Goal: Task Accomplishment & Management: Use online tool/utility

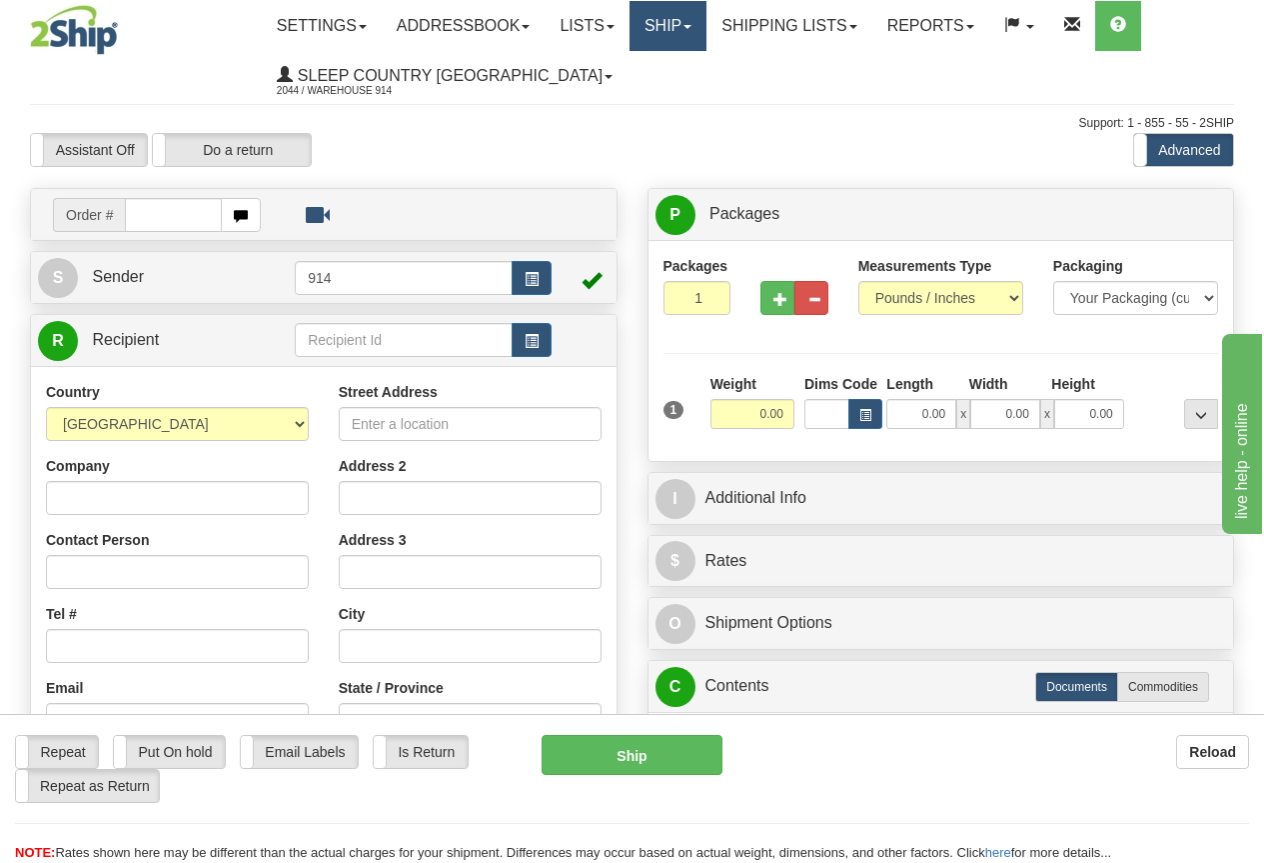
click at [701, 33] on link "Ship" at bounding box center [668, 26] width 77 height 50
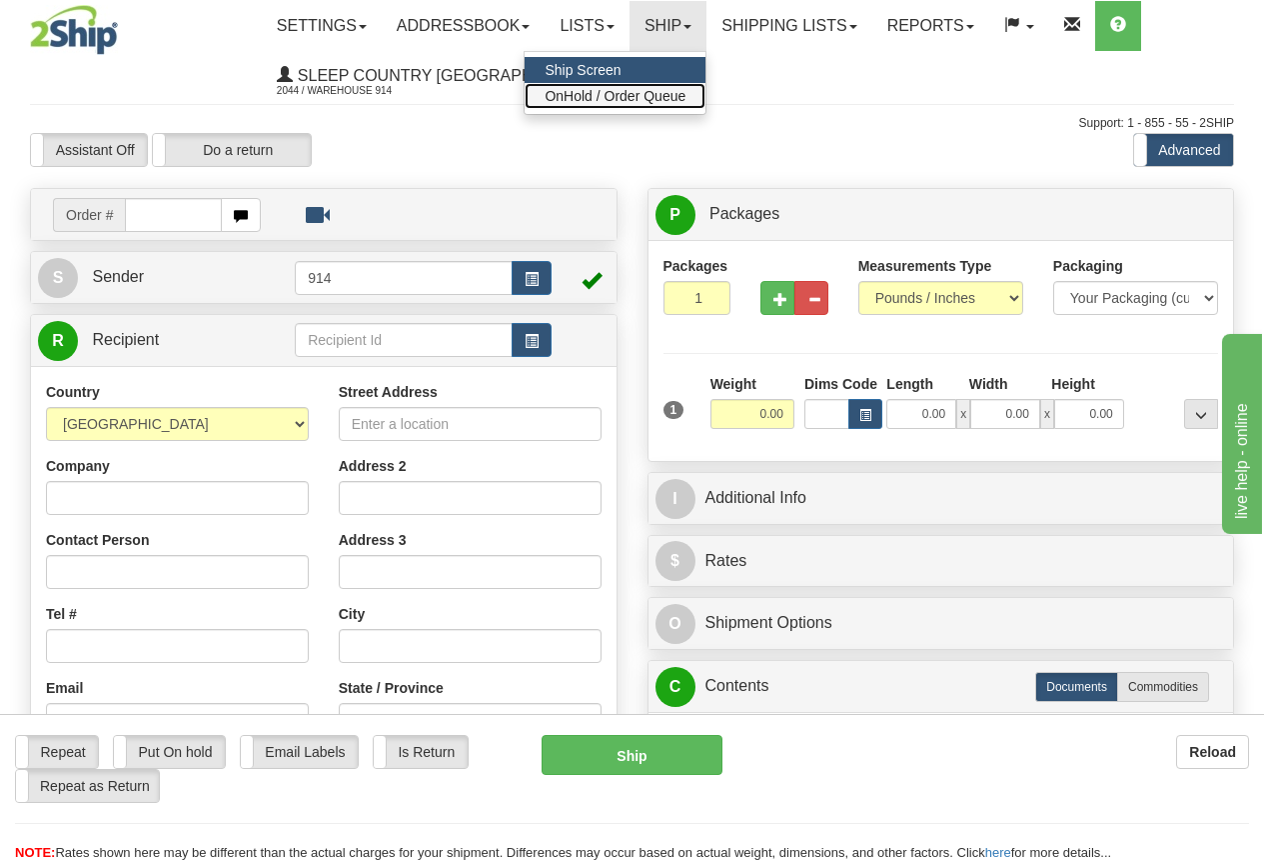
click at [692, 87] on link "OnHold / Order Queue" at bounding box center [615, 96] width 181 height 26
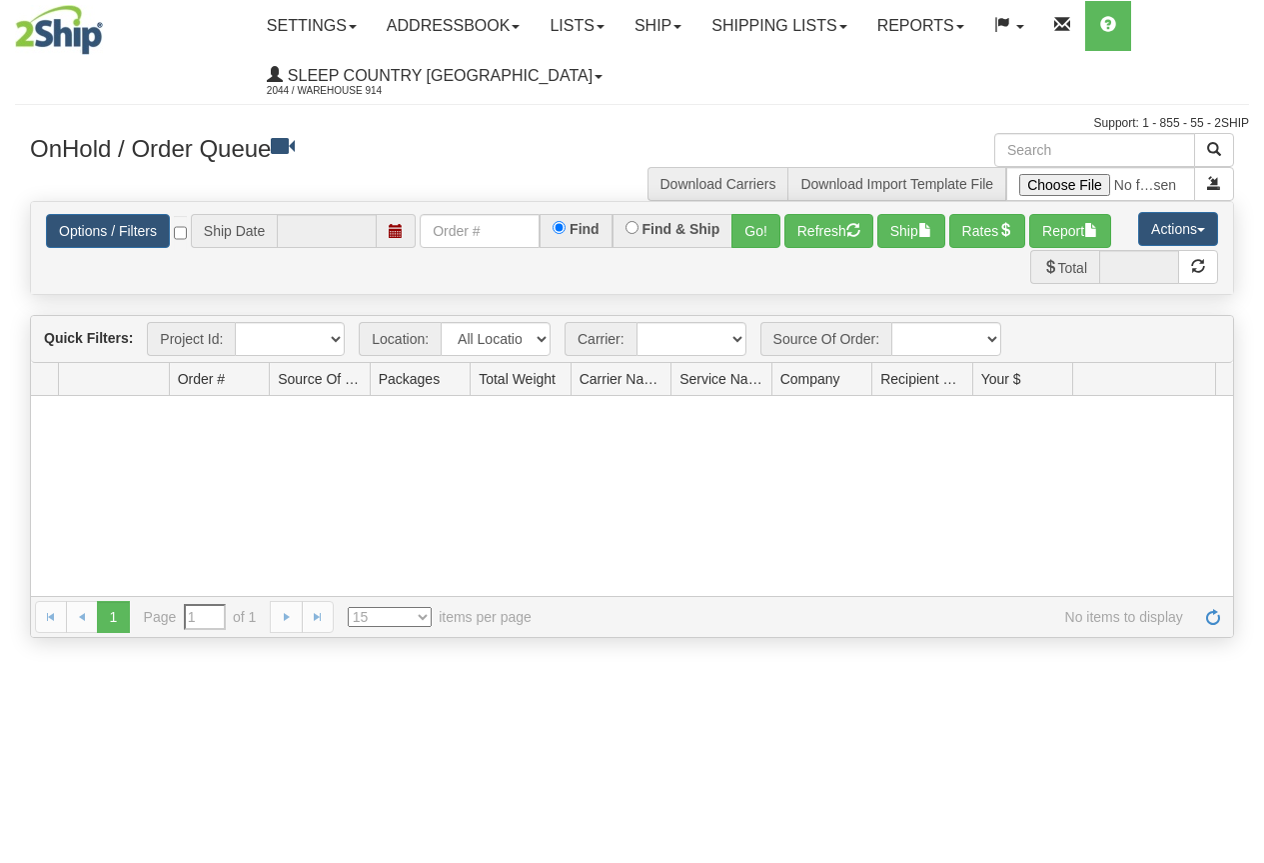
type input "[DATE]"
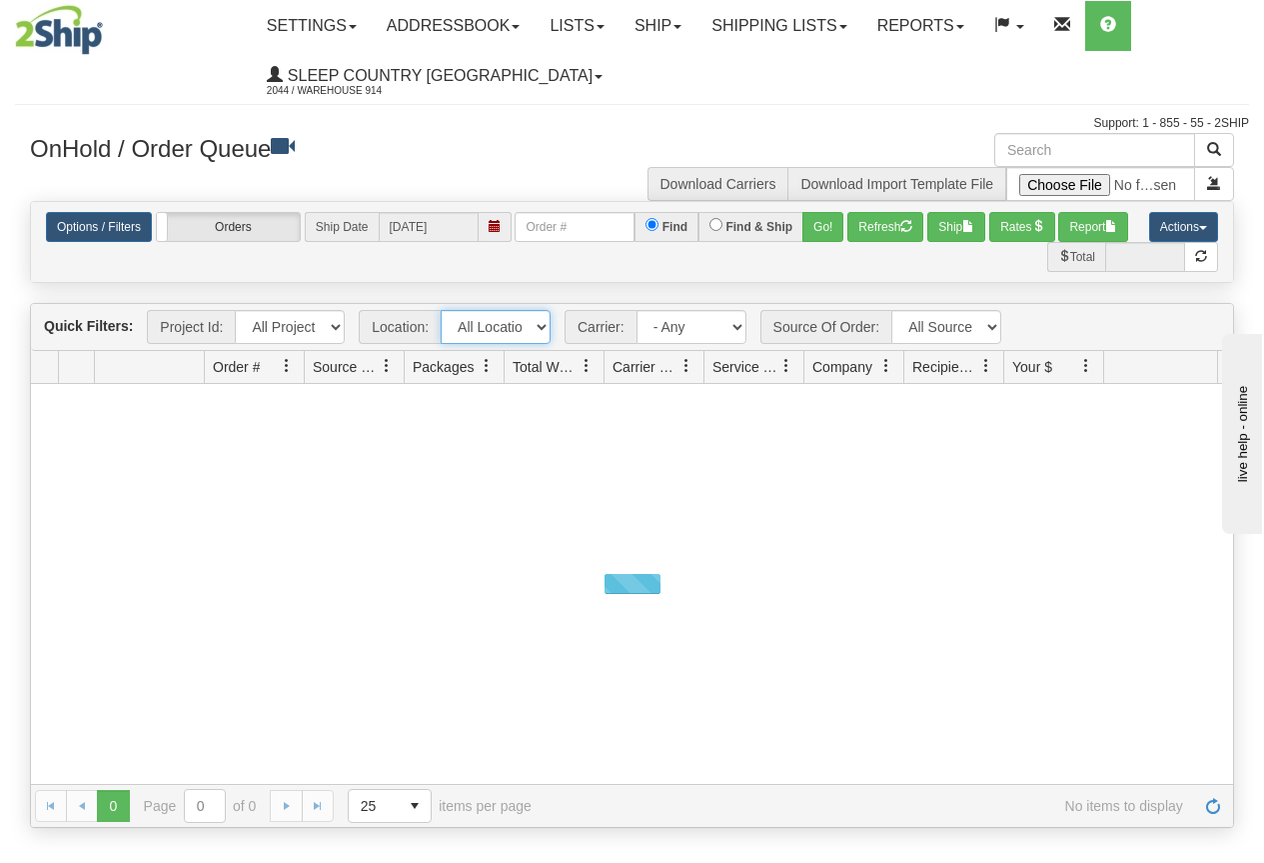
click at [493, 327] on select "All Locations 914 9009 CASPC END SLE BEDDN ZINUC" at bounding box center [496, 327] width 110 height 34
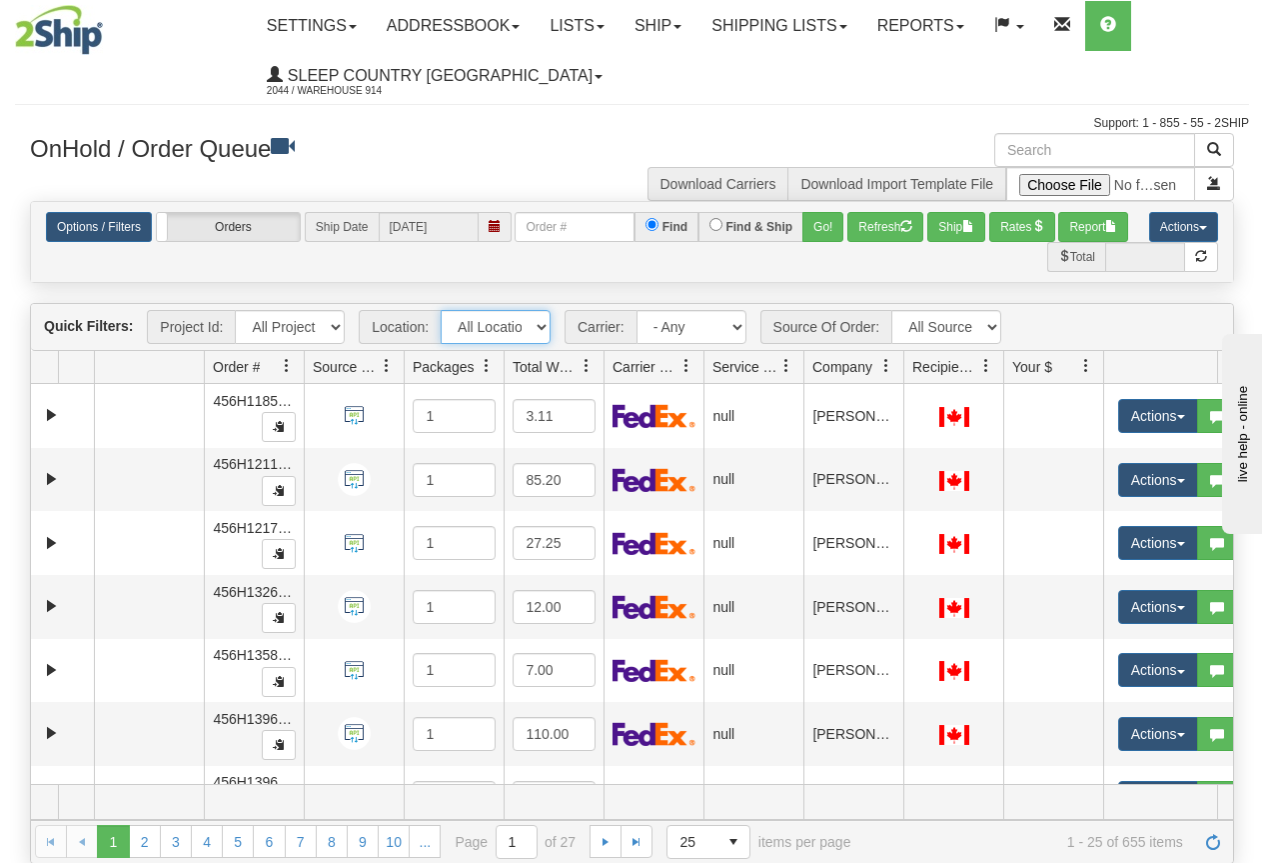
select select "7603"
click at [441, 310] on select "All Locations 914 9009 CASPC END SLE BEDDN ZINUC" at bounding box center [496, 327] width 110 height 34
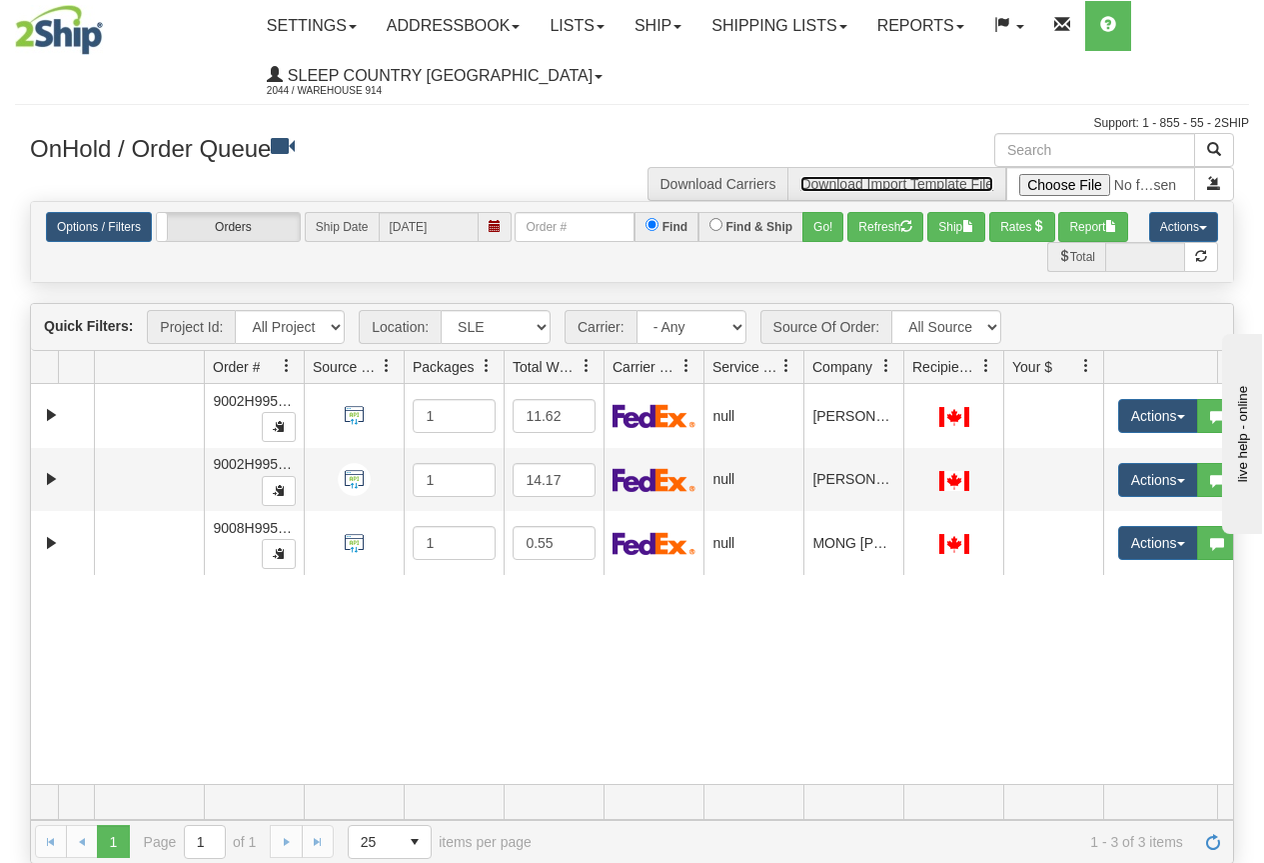
click at [859, 190] on link "Download Import Template File" at bounding box center [897, 184] width 193 height 16
click at [1128, 234] on button "Report" at bounding box center [1093, 227] width 70 height 30
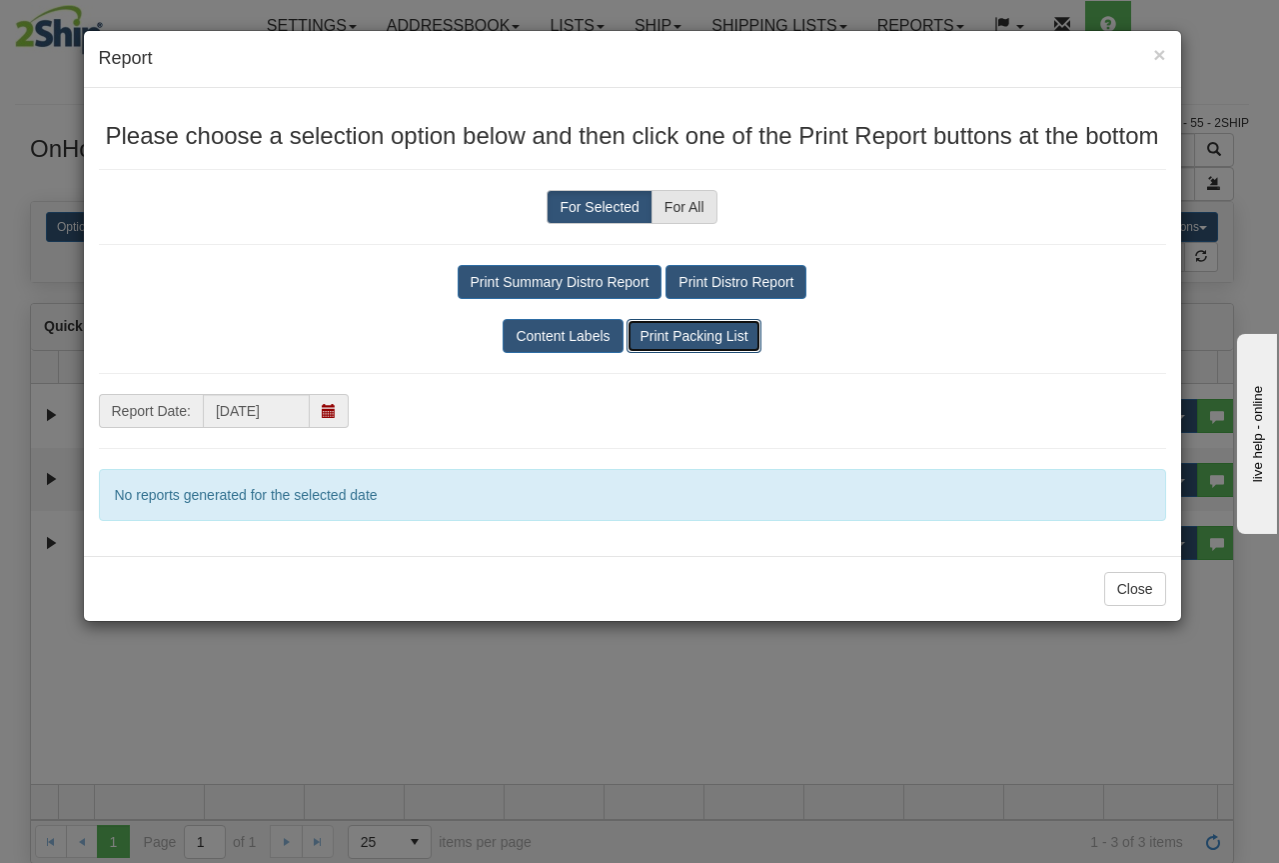
click at [685, 344] on button "Print Packing List" at bounding box center [694, 336] width 134 height 34
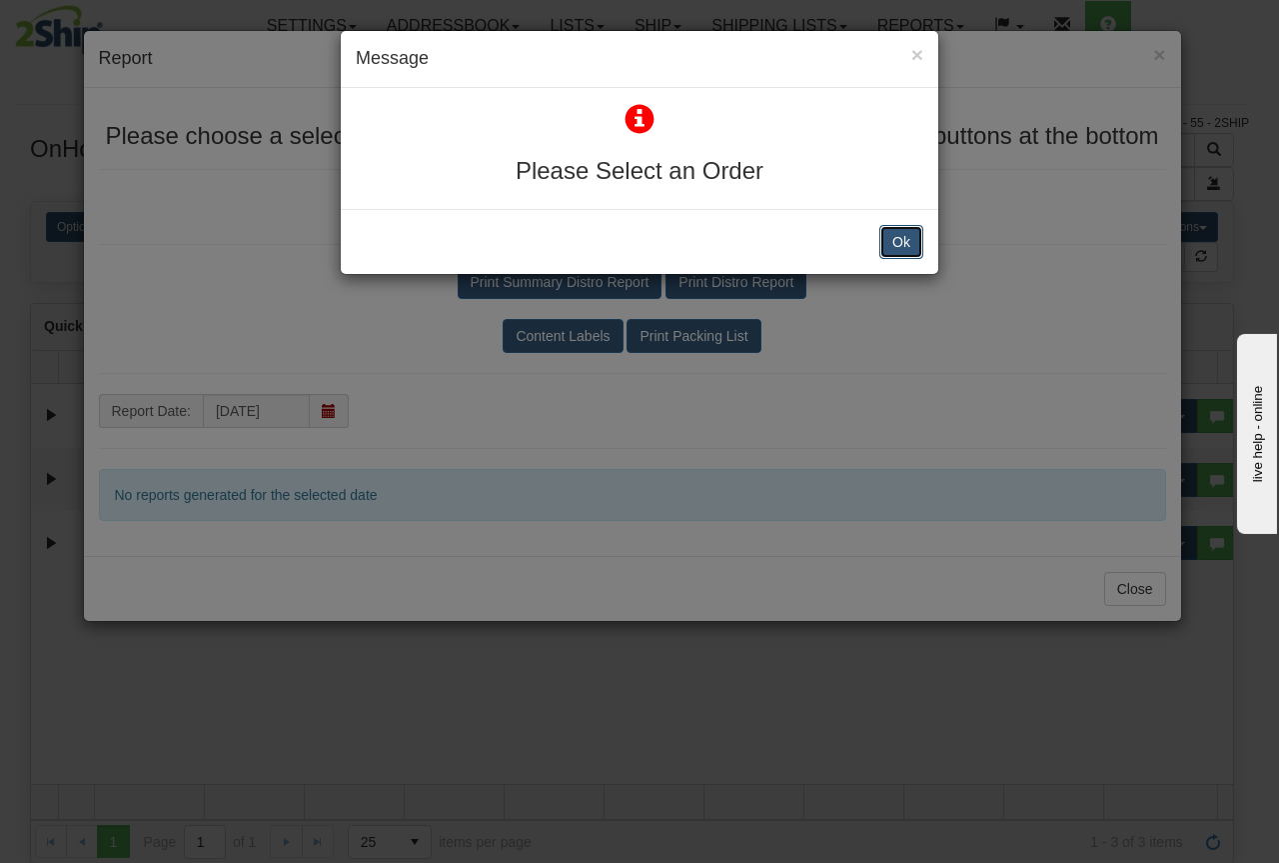
click at [917, 242] on button "Ok" at bounding box center [902, 242] width 44 height 34
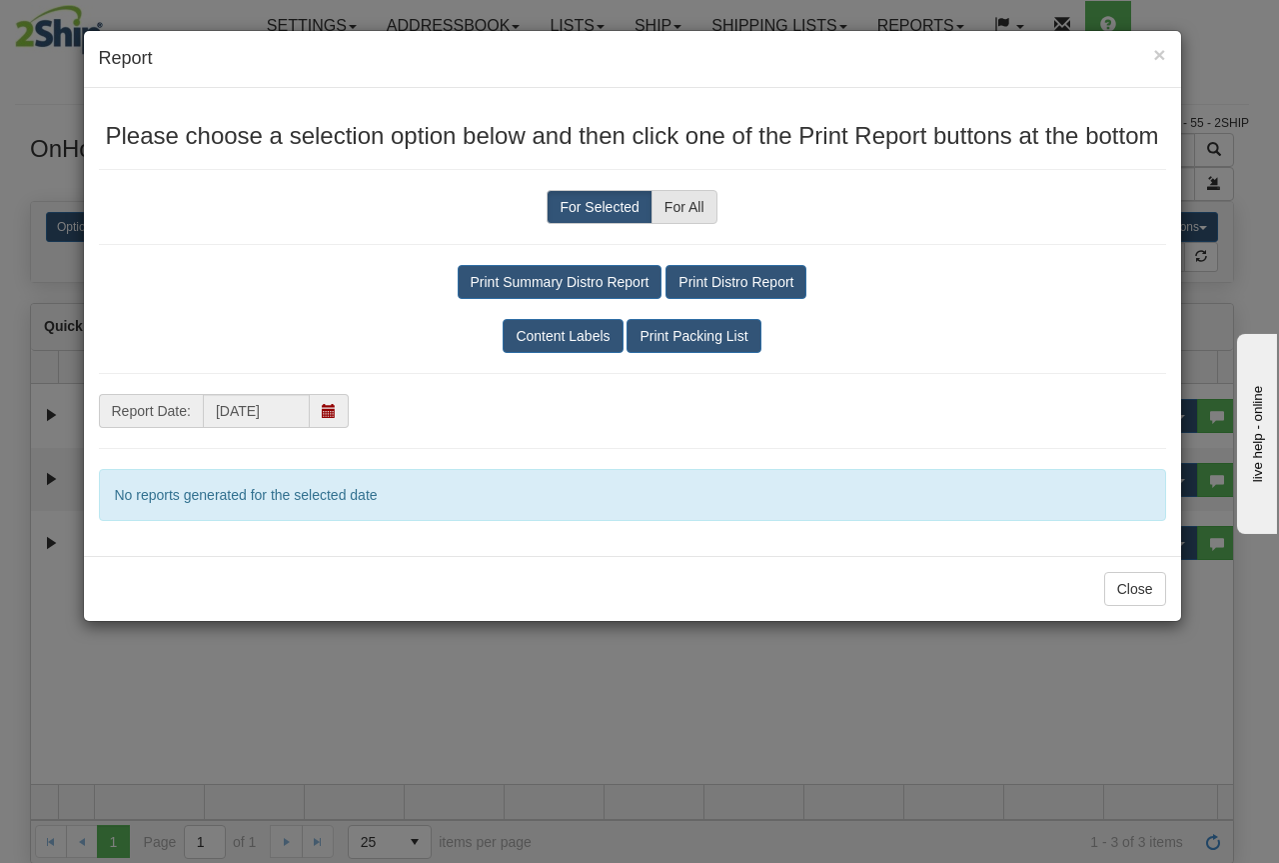
click at [342, 405] on span at bounding box center [329, 411] width 39 height 34
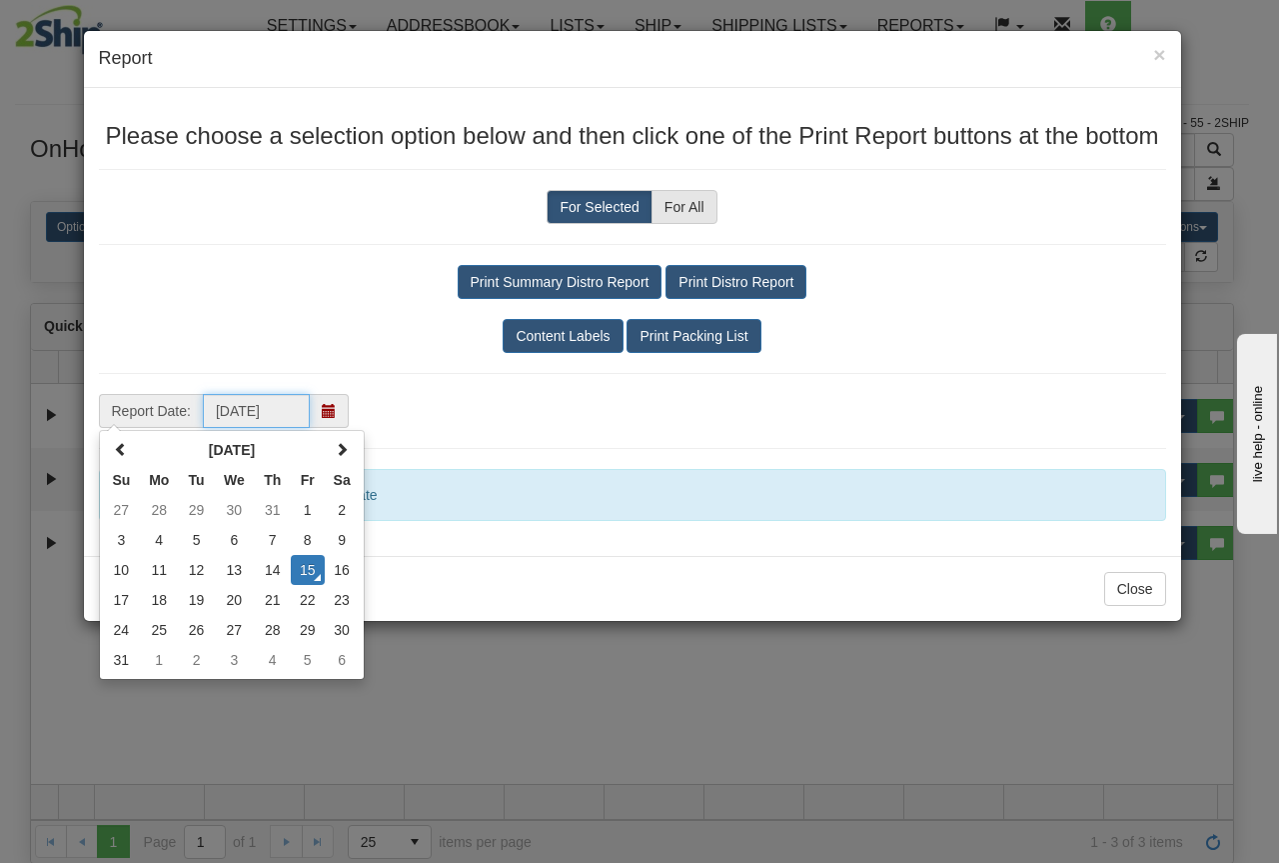
click at [301, 567] on td "15" at bounding box center [308, 570] width 34 height 30
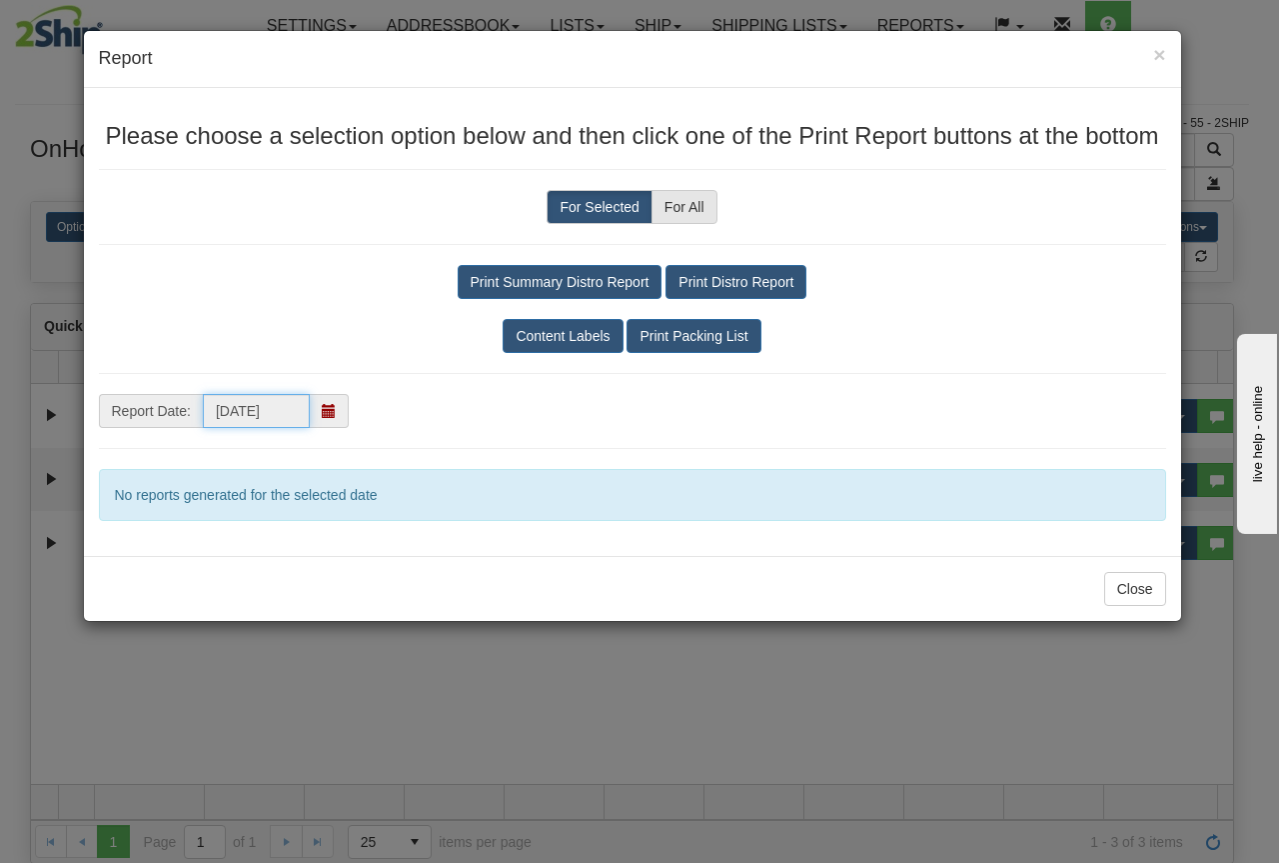
click at [281, 412] on input "[DATE]" at bounding box center [256, 411] width 107 height 34
click at [335, 421] on span at bounding box center [329, 411] width 39 height 34
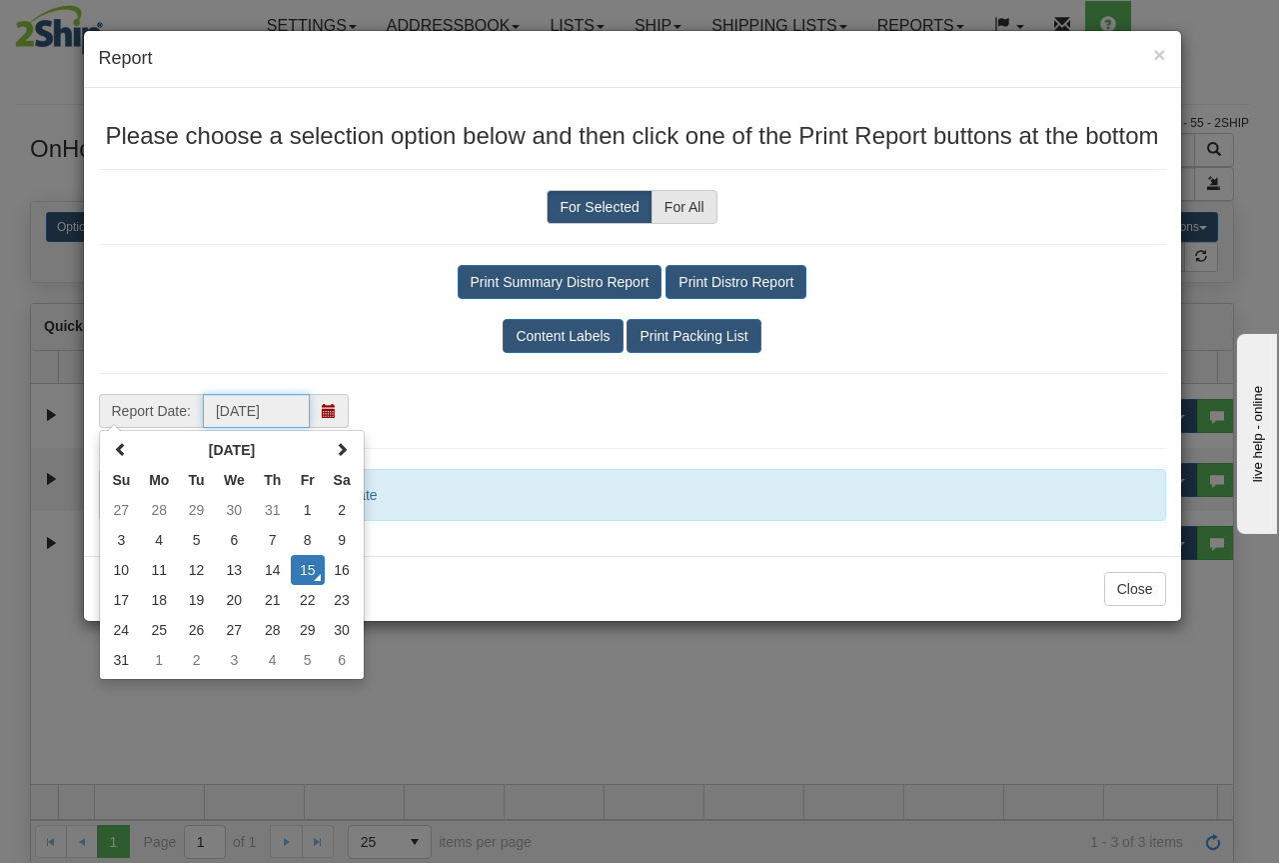
click at [281, 572] on td "14" at bounding box center [273, 570] width 36 height 30
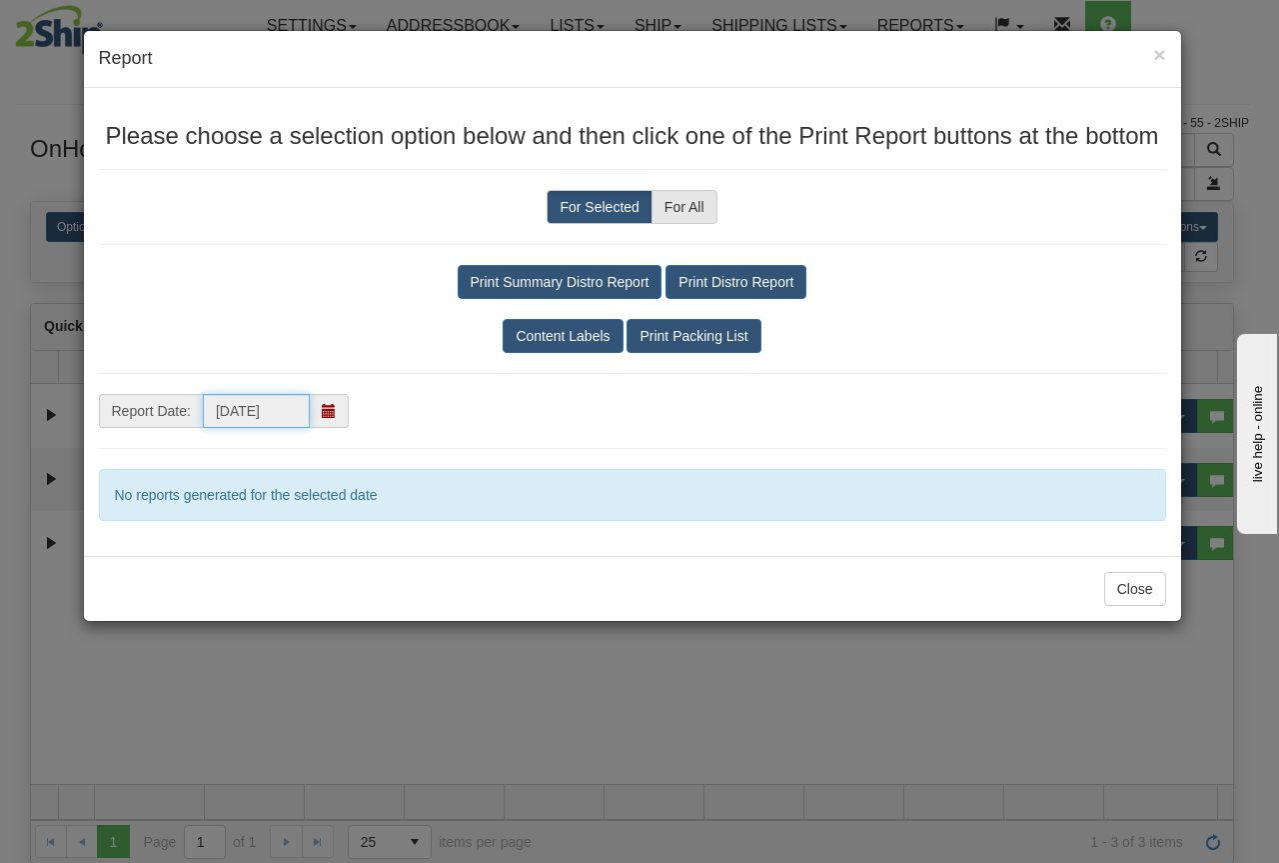
click at [254, 409] on input "08/14/2025" at bounding box center [256, 411] width 107 height 34
click at [328, 411] on span at bounding box center [329, 411] width 14 height 14
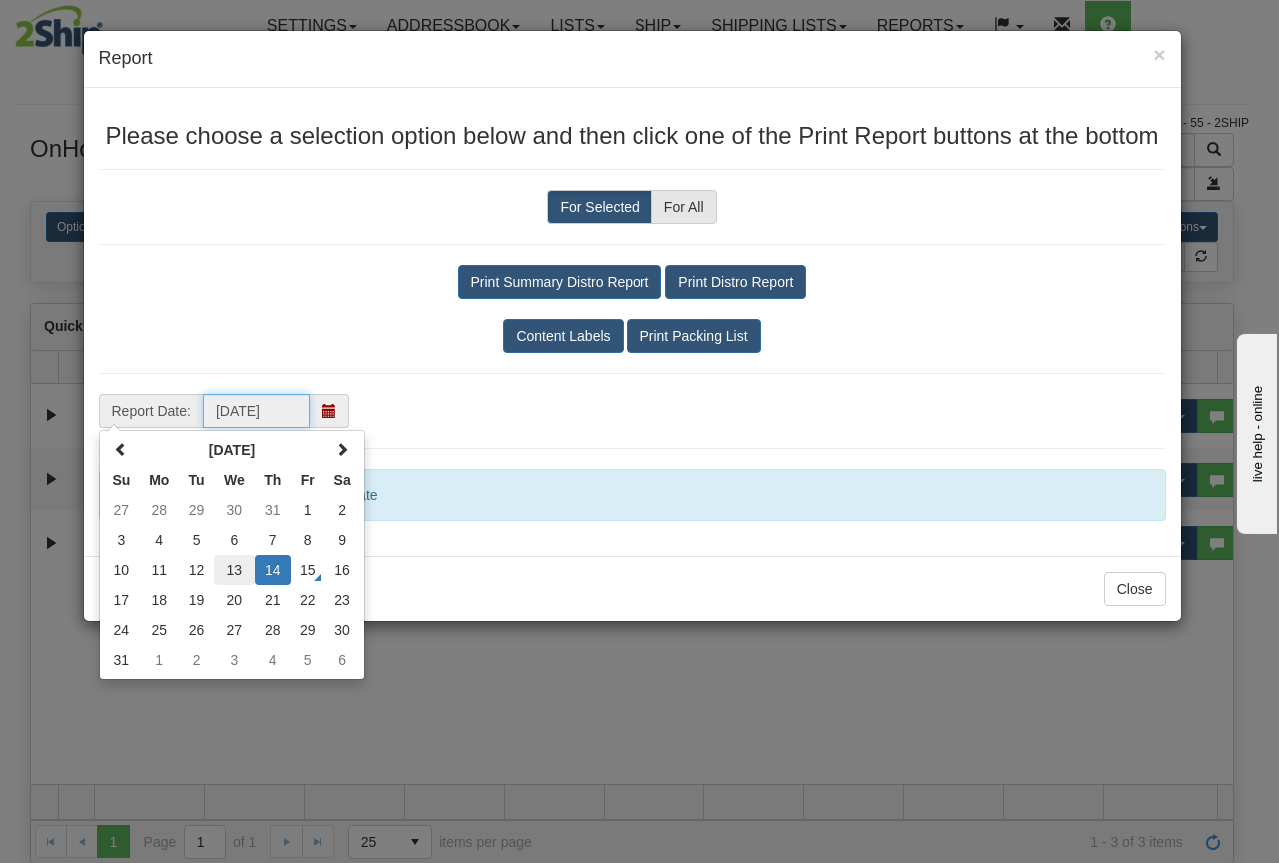
click at [228, 567] on td "13" at bounding box center [234, 570] width 41 height 30
type input "08/13/2025"
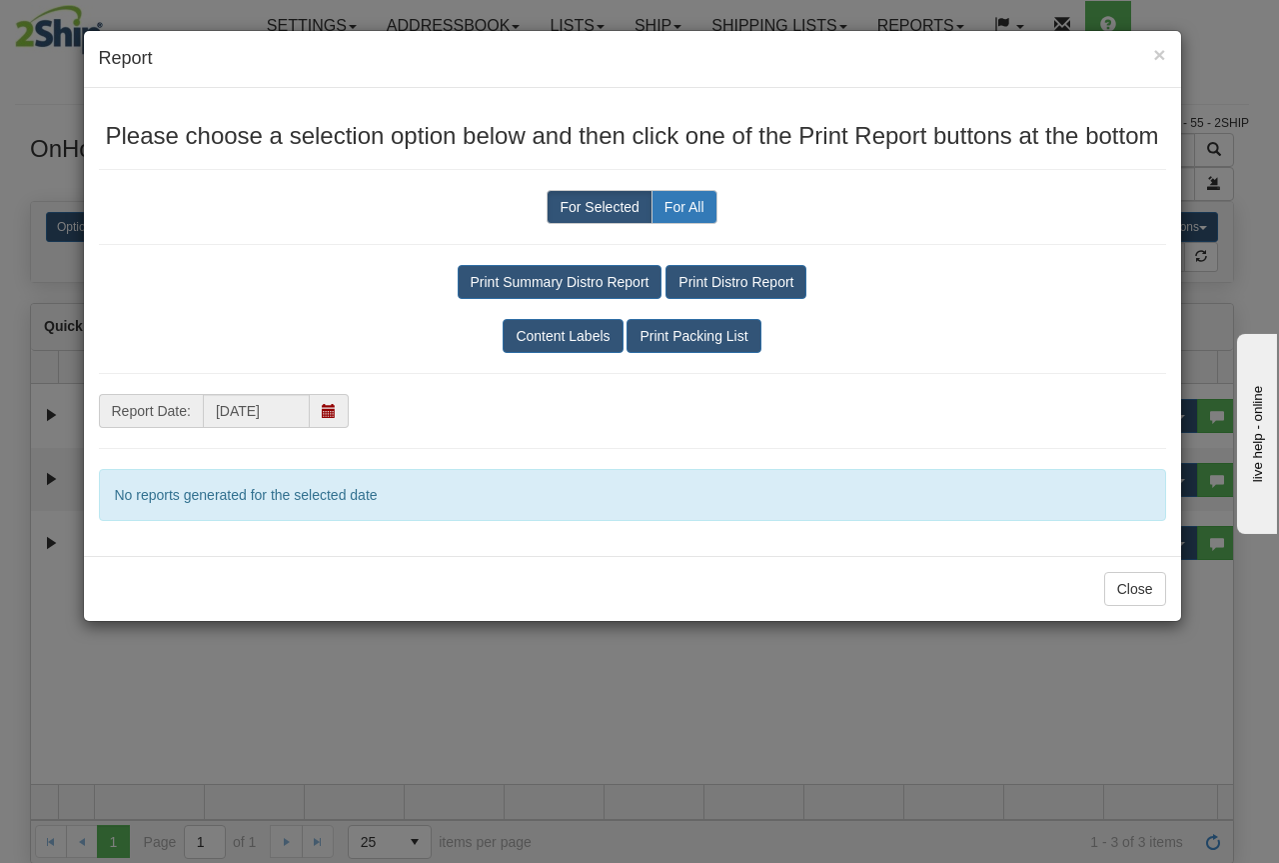
click at [679, 211] on label "For All" at bounding box center [685, 207] width 66 height 34
radio input "true"
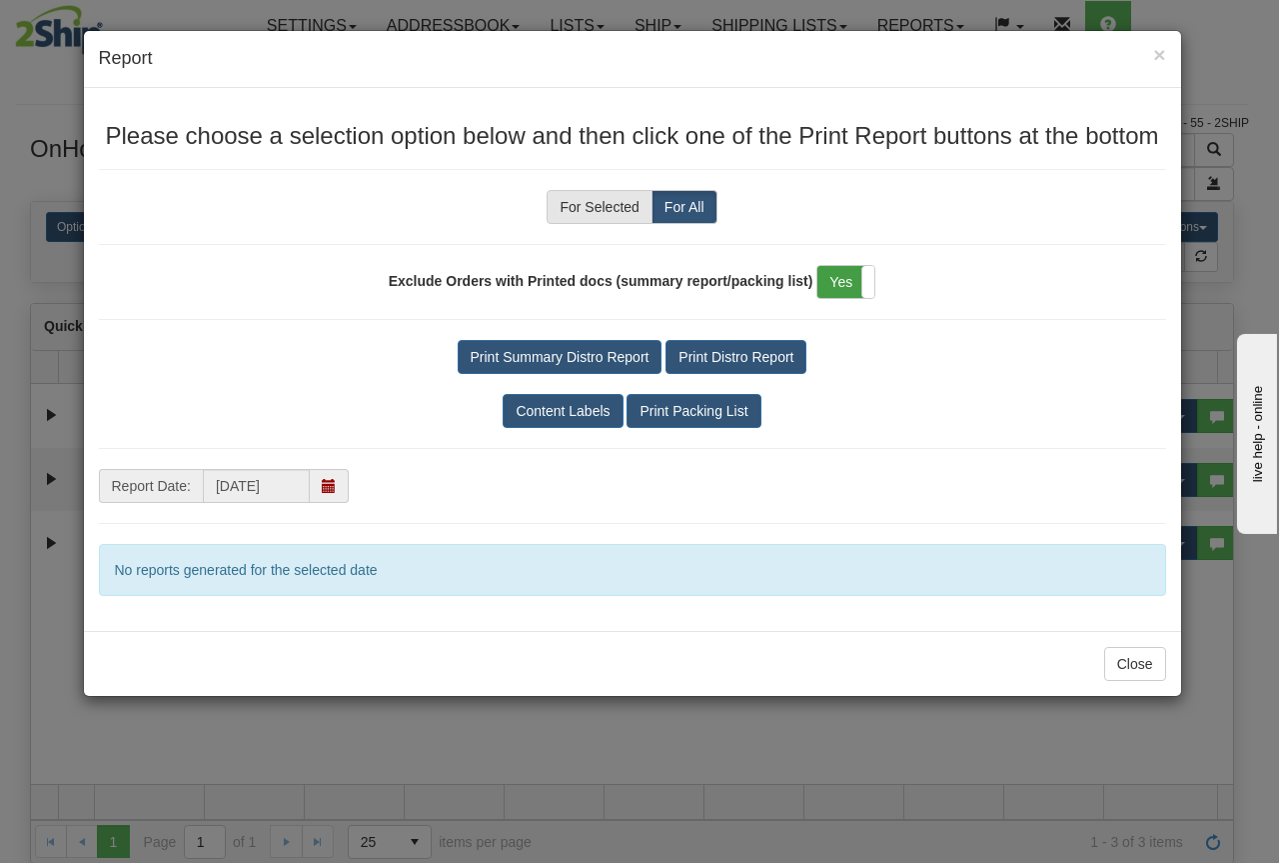
click at [843, 282] on label "Yes" at bounding box center [846, 282] width 57 height 32
click at [843, 282] on label "No" at bounding box center [846, 282] width 57 height 32
click at [659, 415] on button "Print Packing List" at bounding box center [694, 411] width 134 height 34
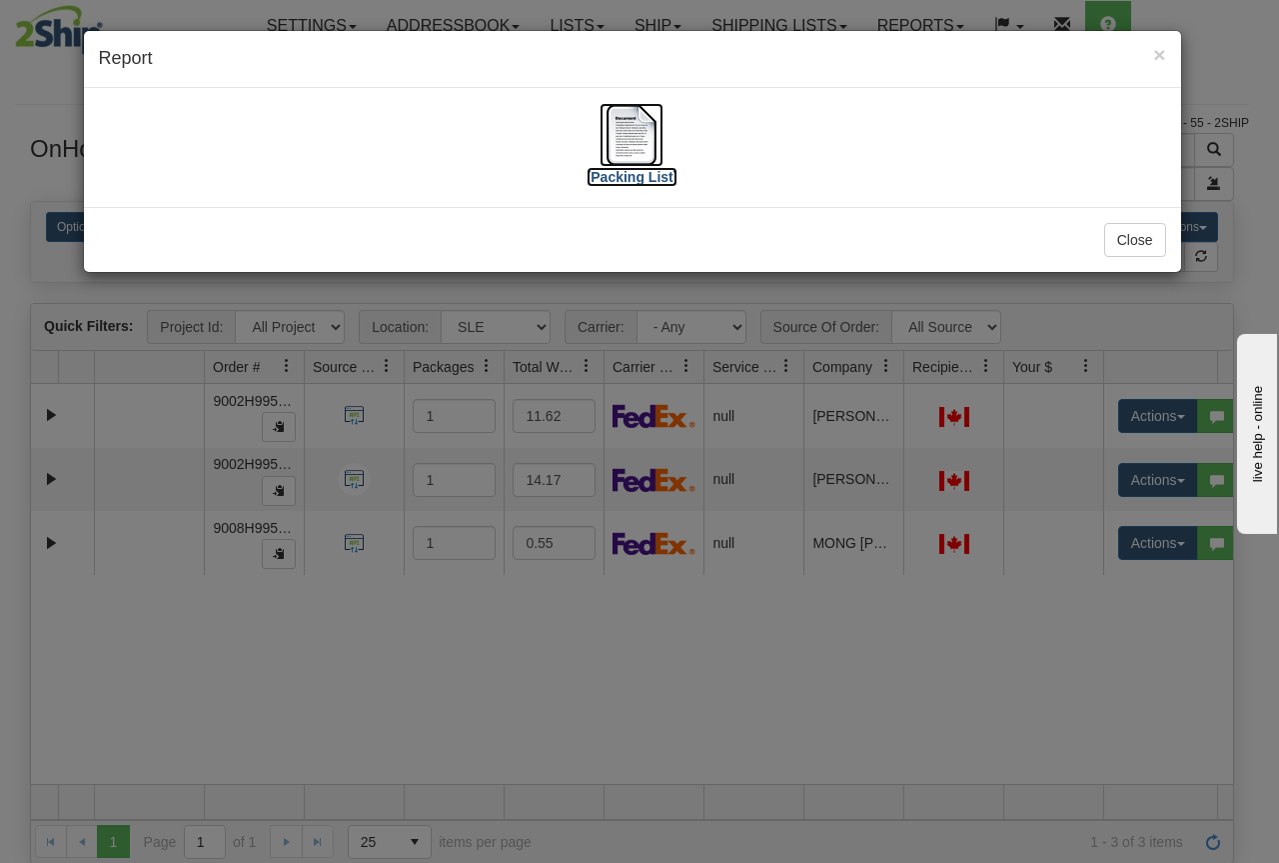
click at [650, 183] on label "[Packing List]" at bounding box center [633, 177] width 92 height 20
click at [1147, 234] on button "Close" at bounding box center [1135, 240] width 62 height 34
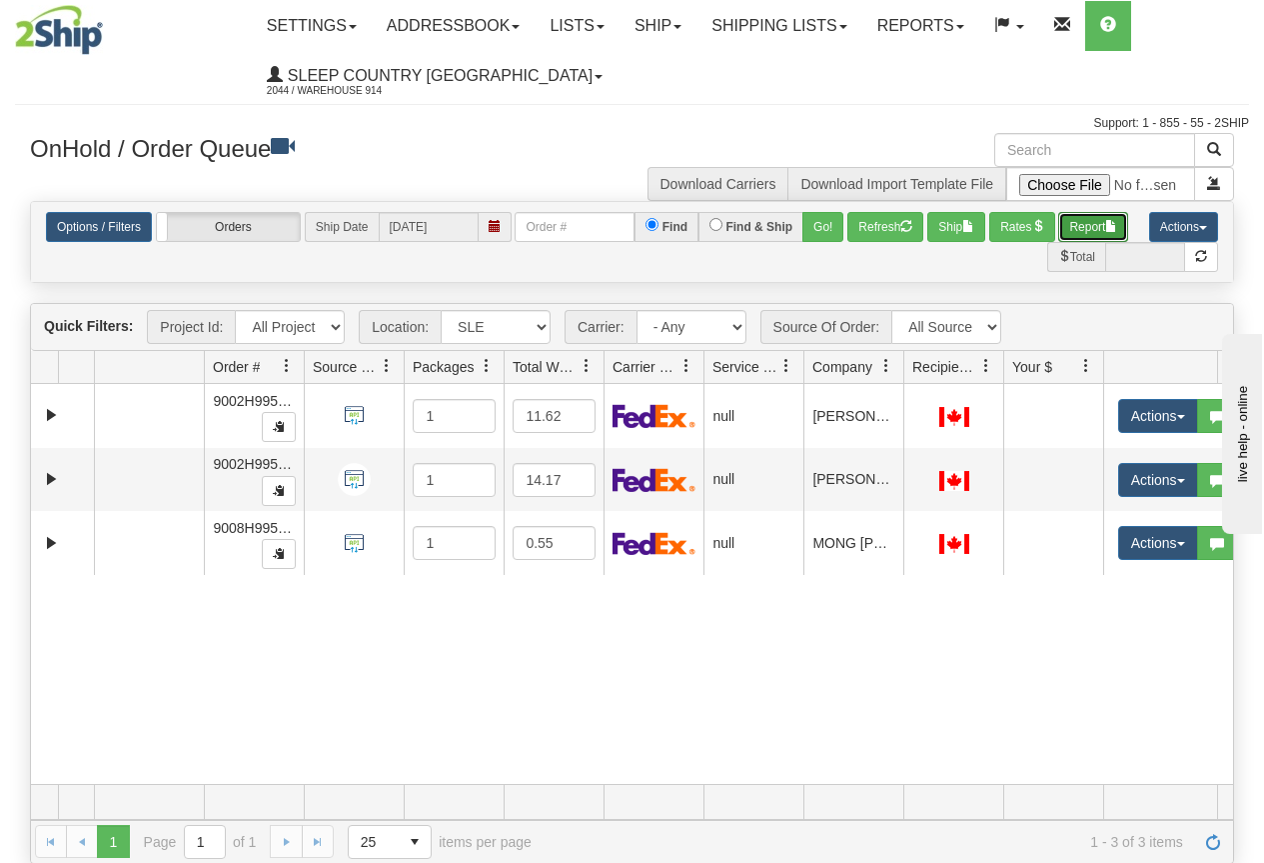
click at [1099, 234] on button "Report" at bounding box center [1093, 227] width 70 height 30
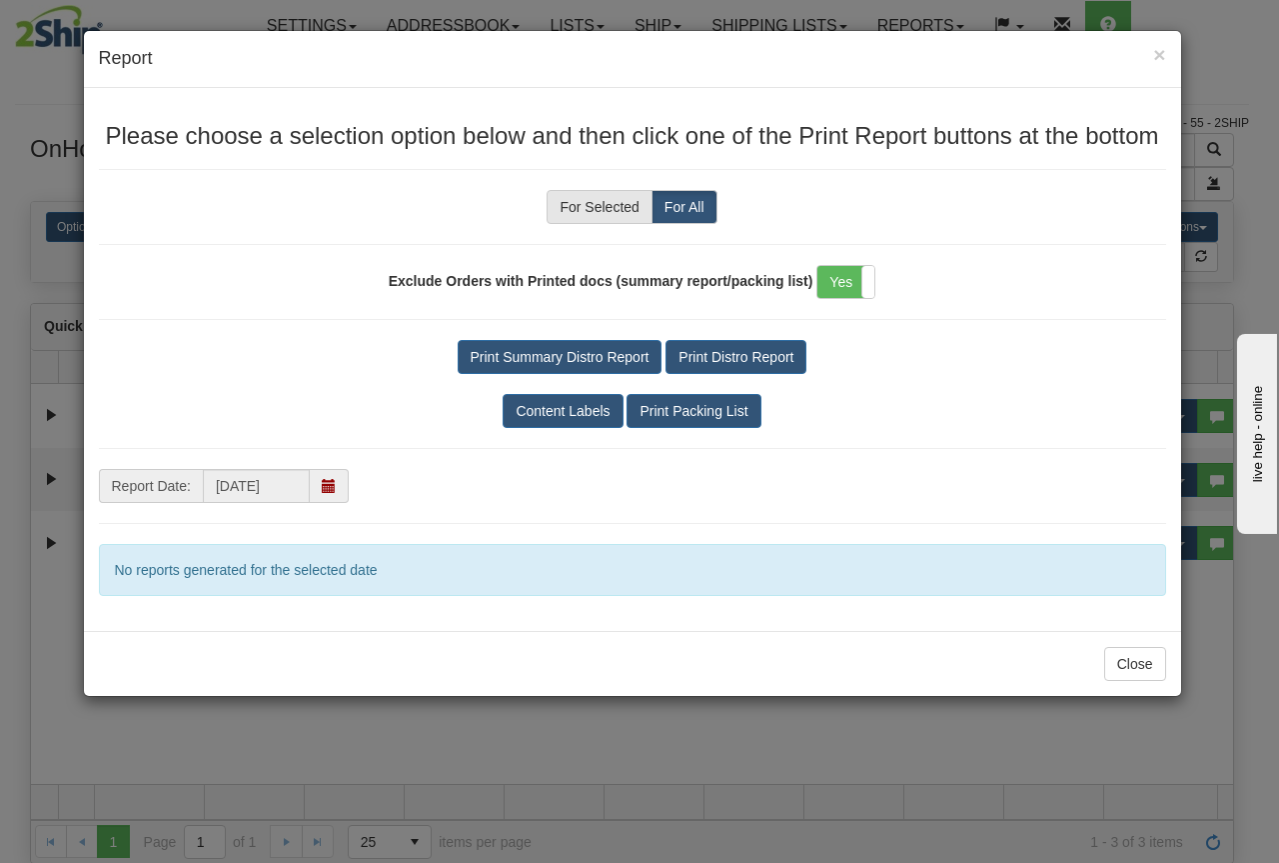
click at [326, 487] on span at bounding box center [329, 486] width 14 height 14
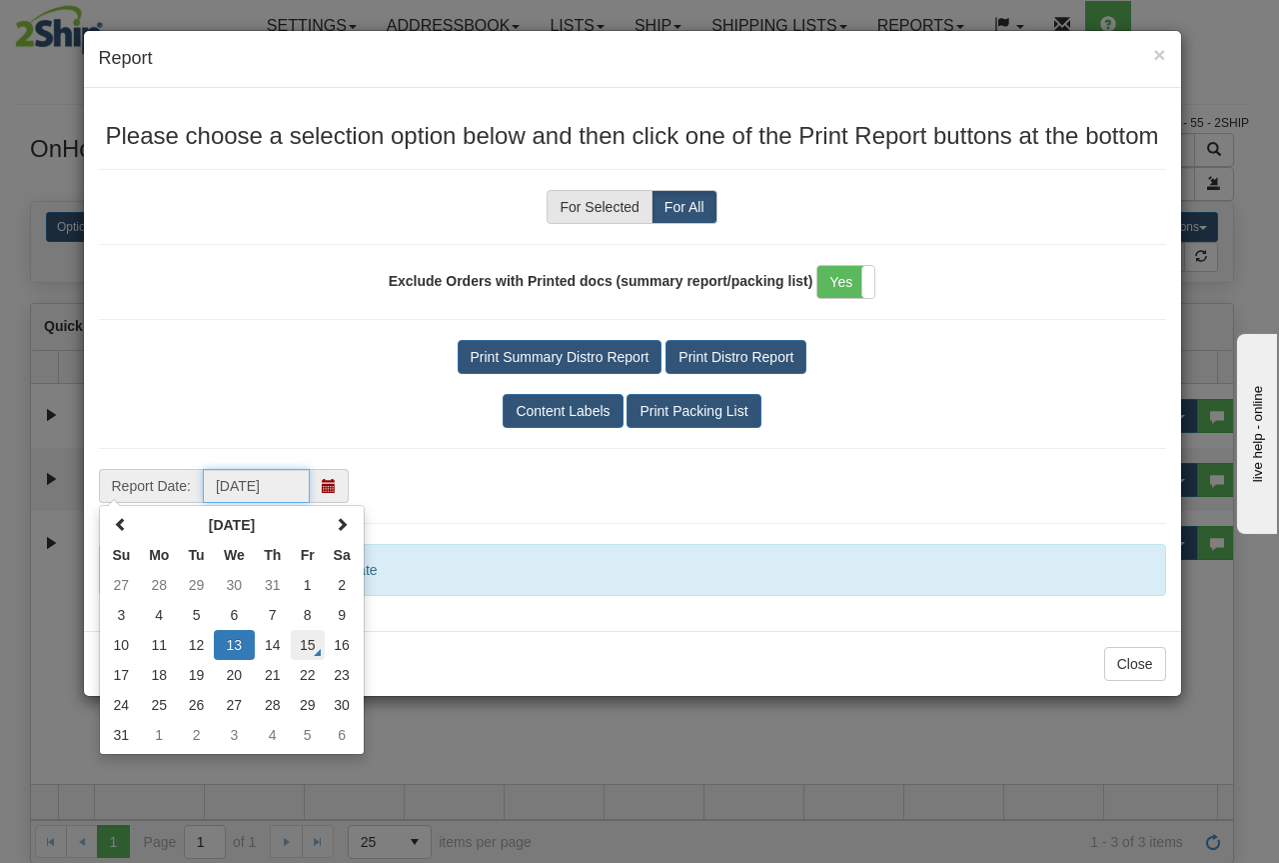
click at [304, 639] on td "15" at bounding box center [308, 645] width 34 height 30
type input "[DATE]"
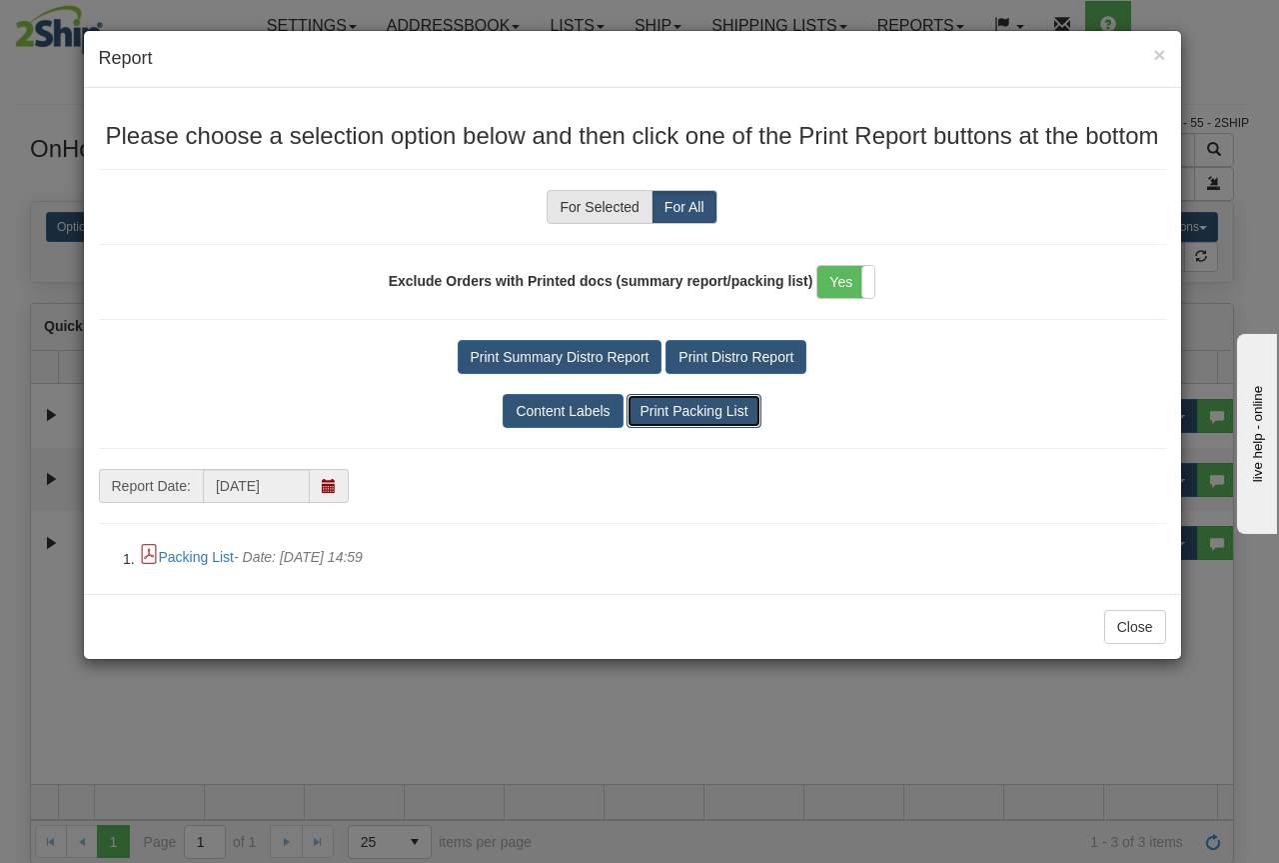
click at [728, 410] on button "Print Packing List" at bounding box center [694, 411] width 134 height 34
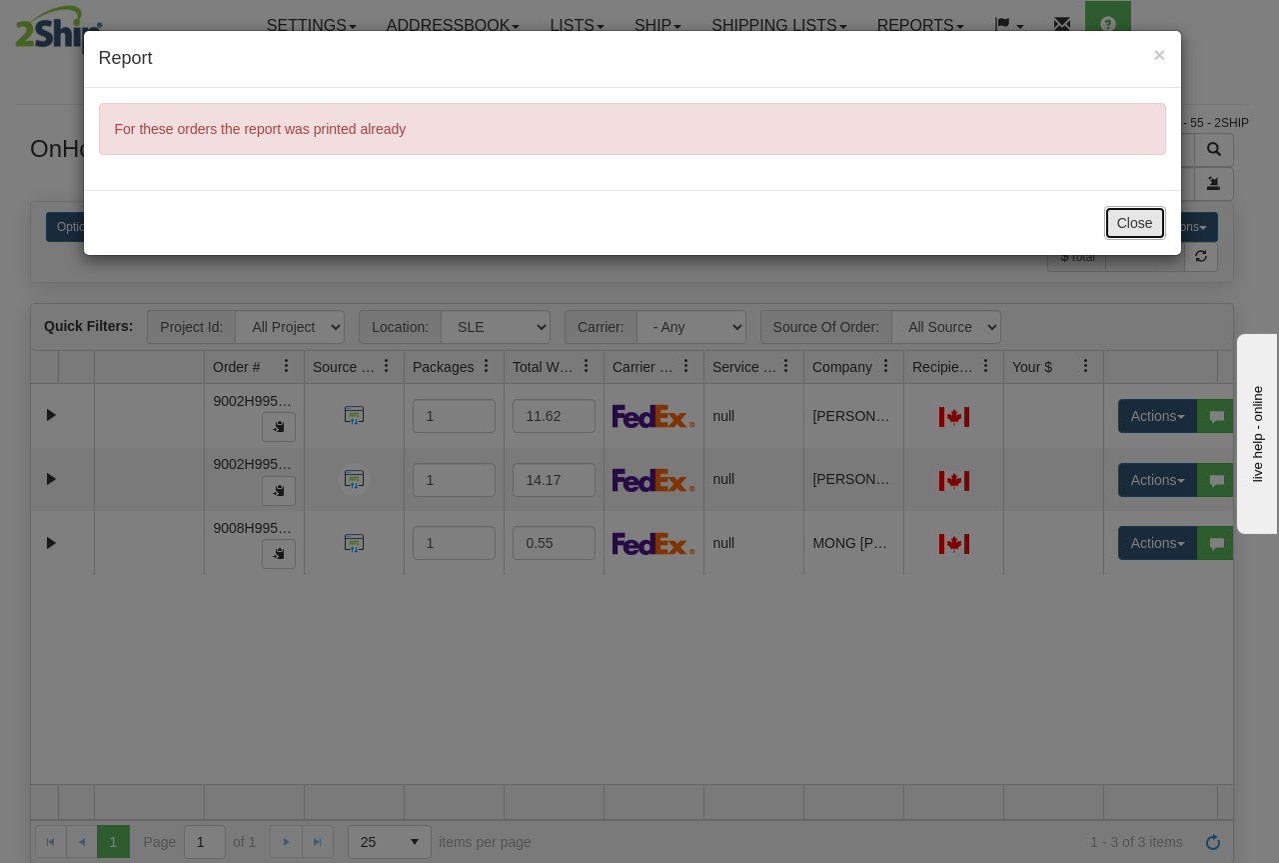
click at [1142, 225] on button "Close" at bounding box center [1135, 223] width 62 height 34
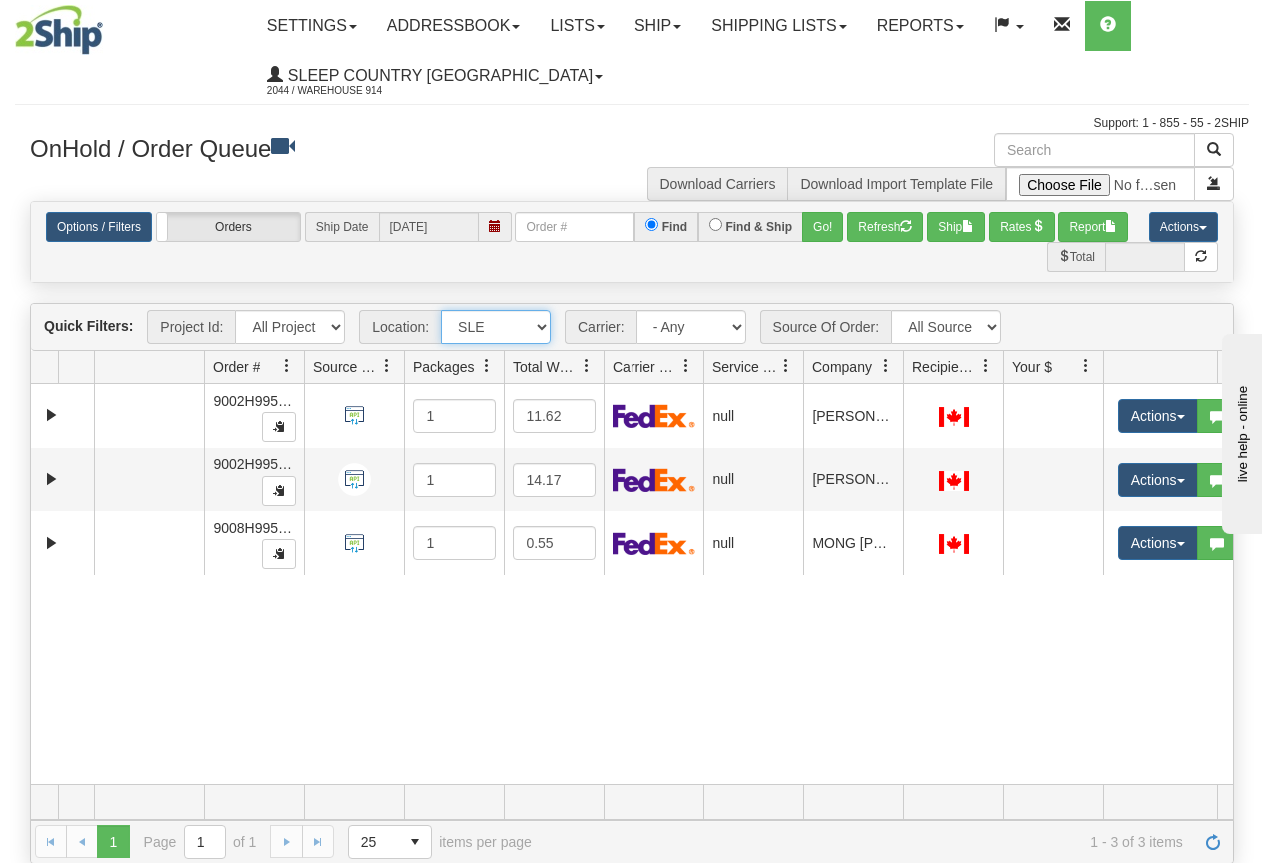
click at [488, 321] on select "All Locations 914 9009 [GEOGRAPHIC_DATA] SLE BEDDN ZINUC" at bounding box center [496, 327] width 110 height 34
click at [441, 310] on select "All Locations 914 9009 [GEOGRAPHIC_DATA] SLE BEDDN ZINUC" at bounding box center [496, 327] width 110 height 34
click at [1101, 227] on button "Report" at bounding box center [1093, 227] width 70 height 30
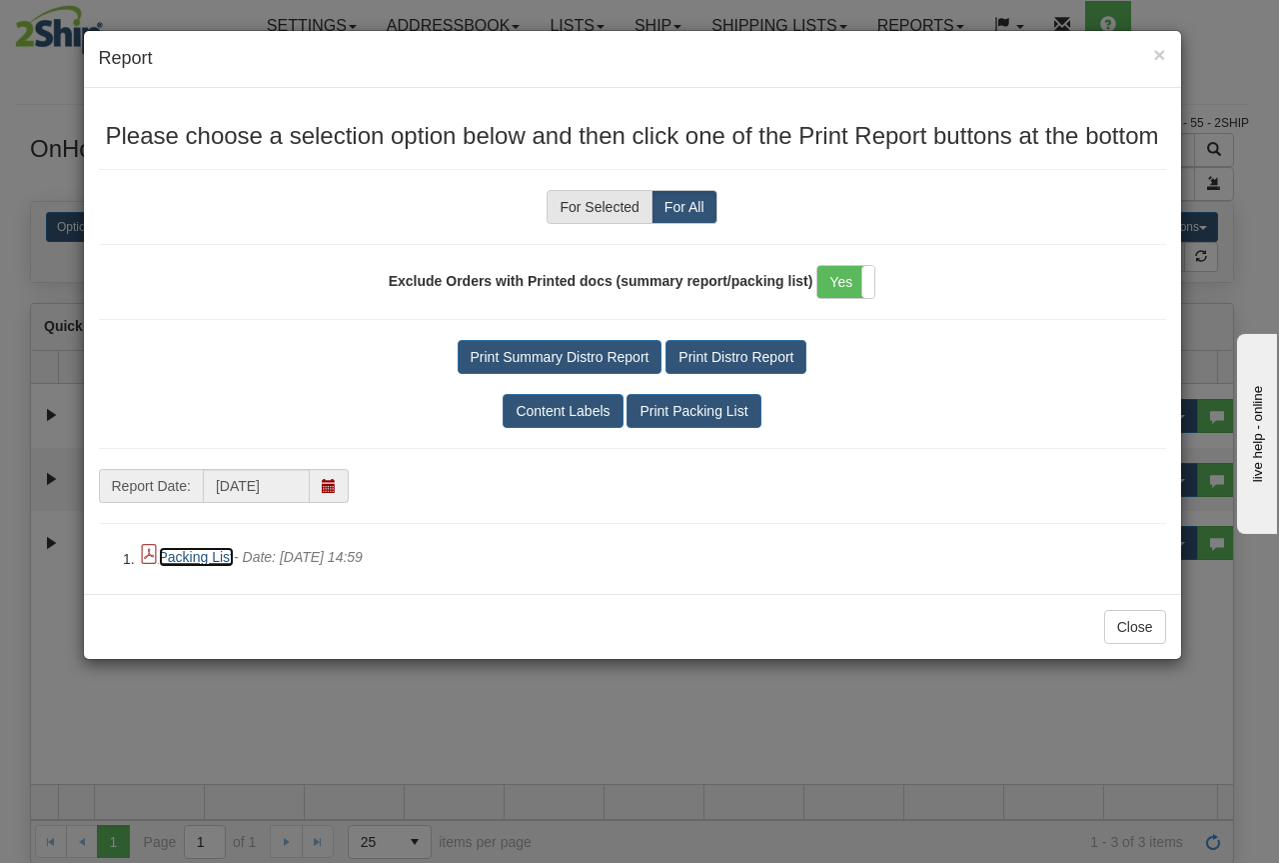
click at [188, 558] on link "Packing List" at bounding box center [196, 557] width 75 height 20
click at [1161, 54] on span "×" at bounding box center [1159, 54] width 12 height 23
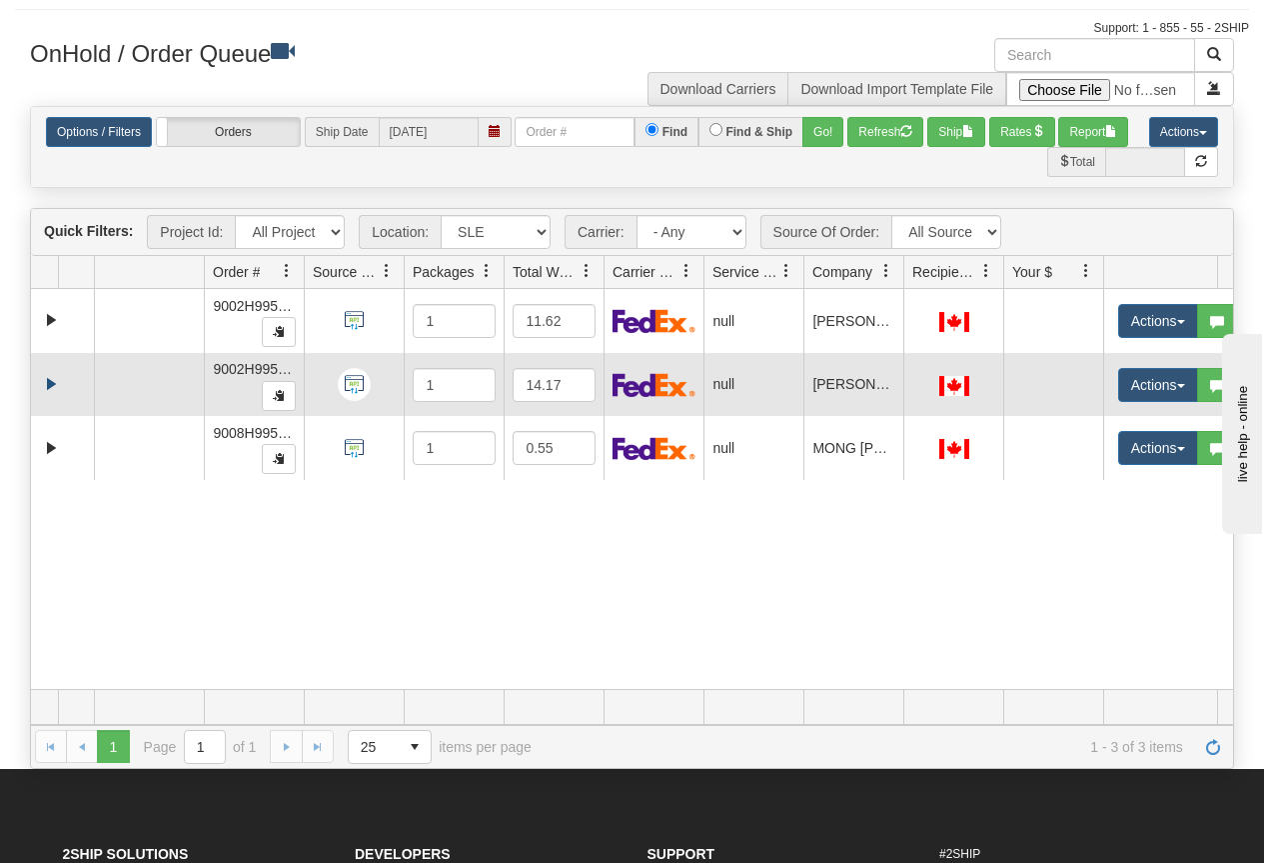
scroll to position [100, 0]
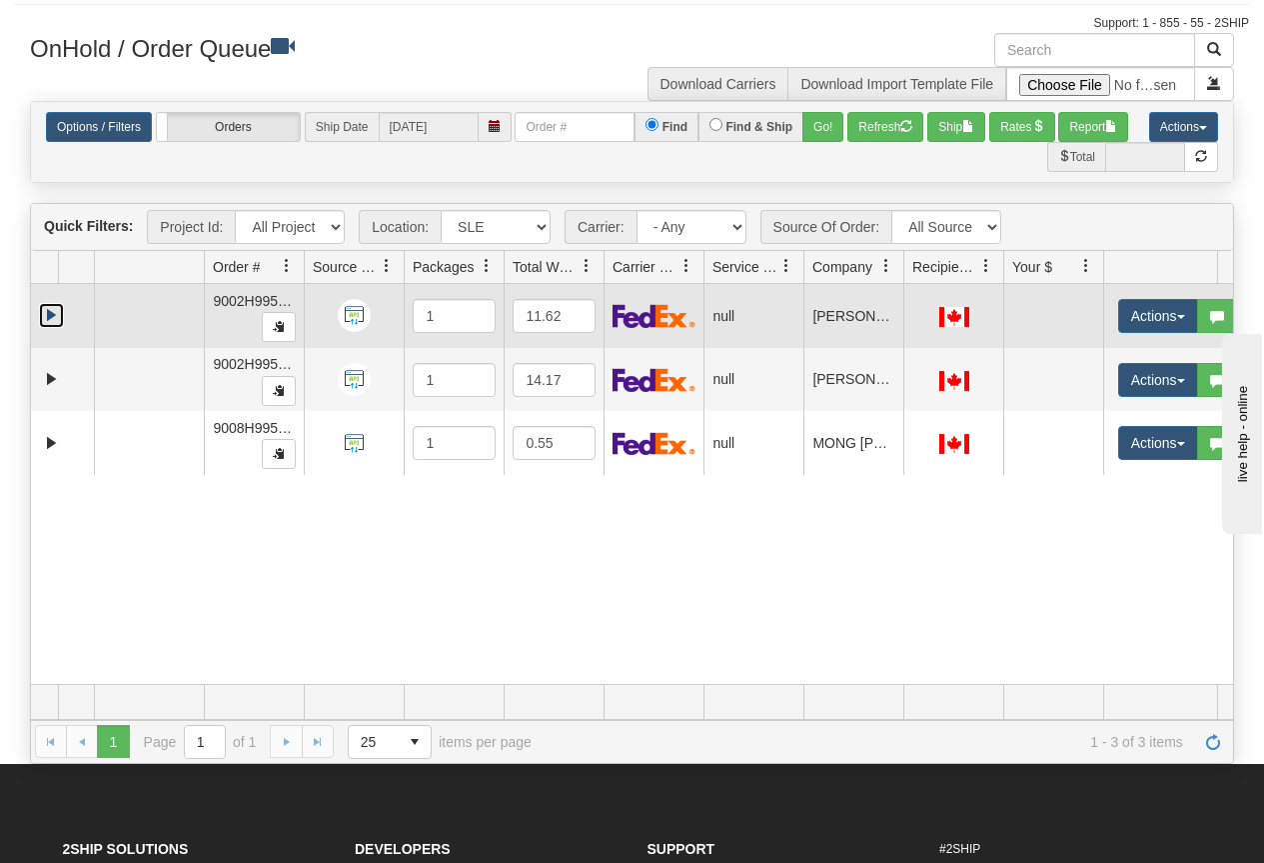
click at [49, 312] on link "Expand" at bounding box center [51, 315] width 25 height 25
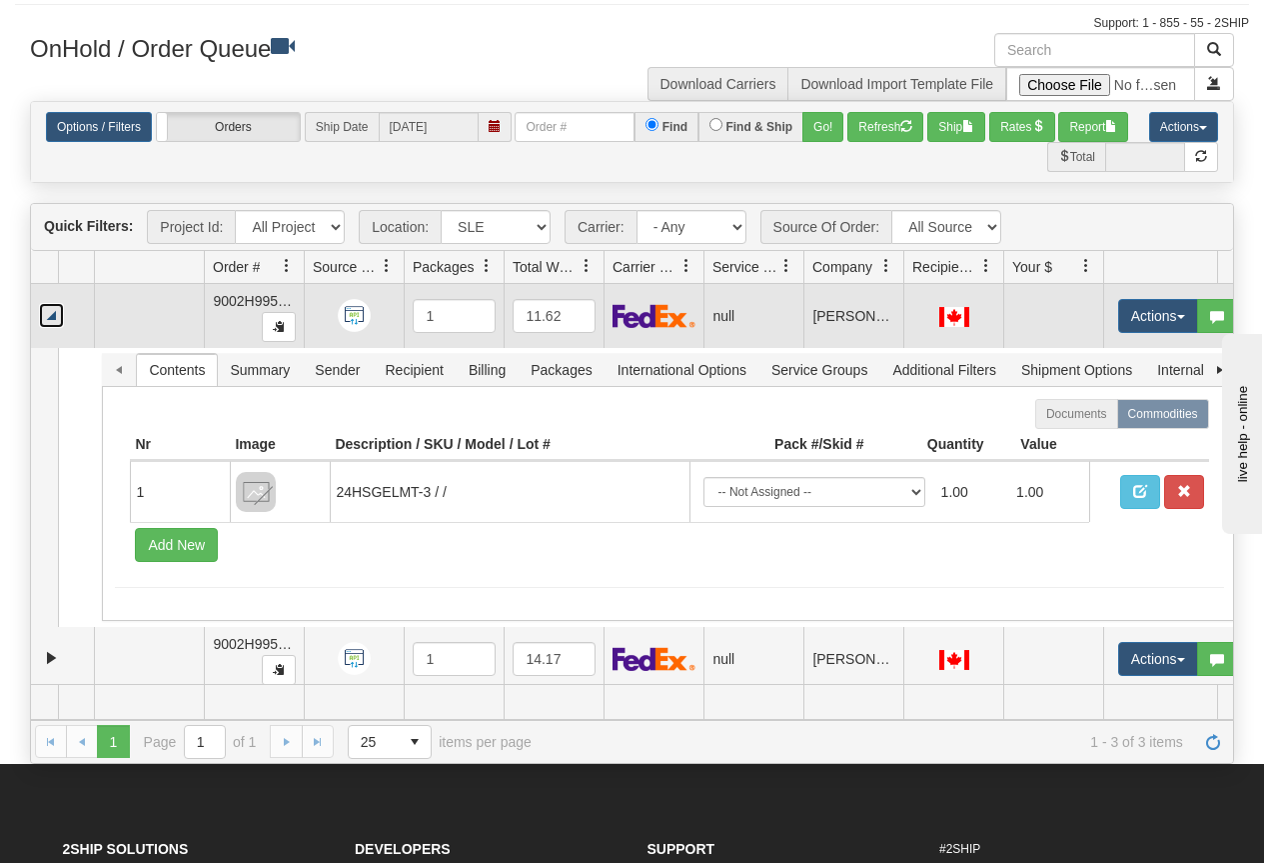
click at [49, 312] on link "Collapse" at bounding box center [51, 315] width 25 height 25
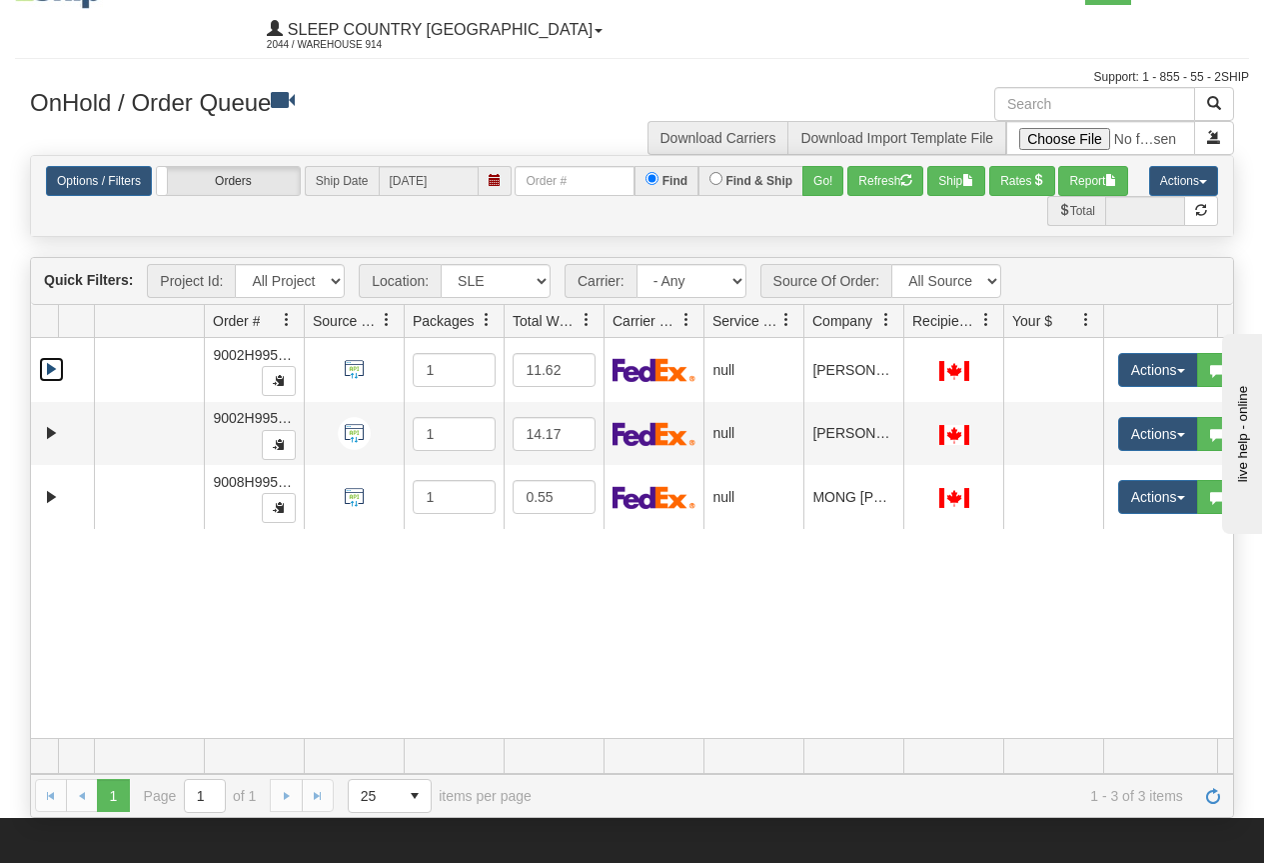
scroll to position [0, 0]
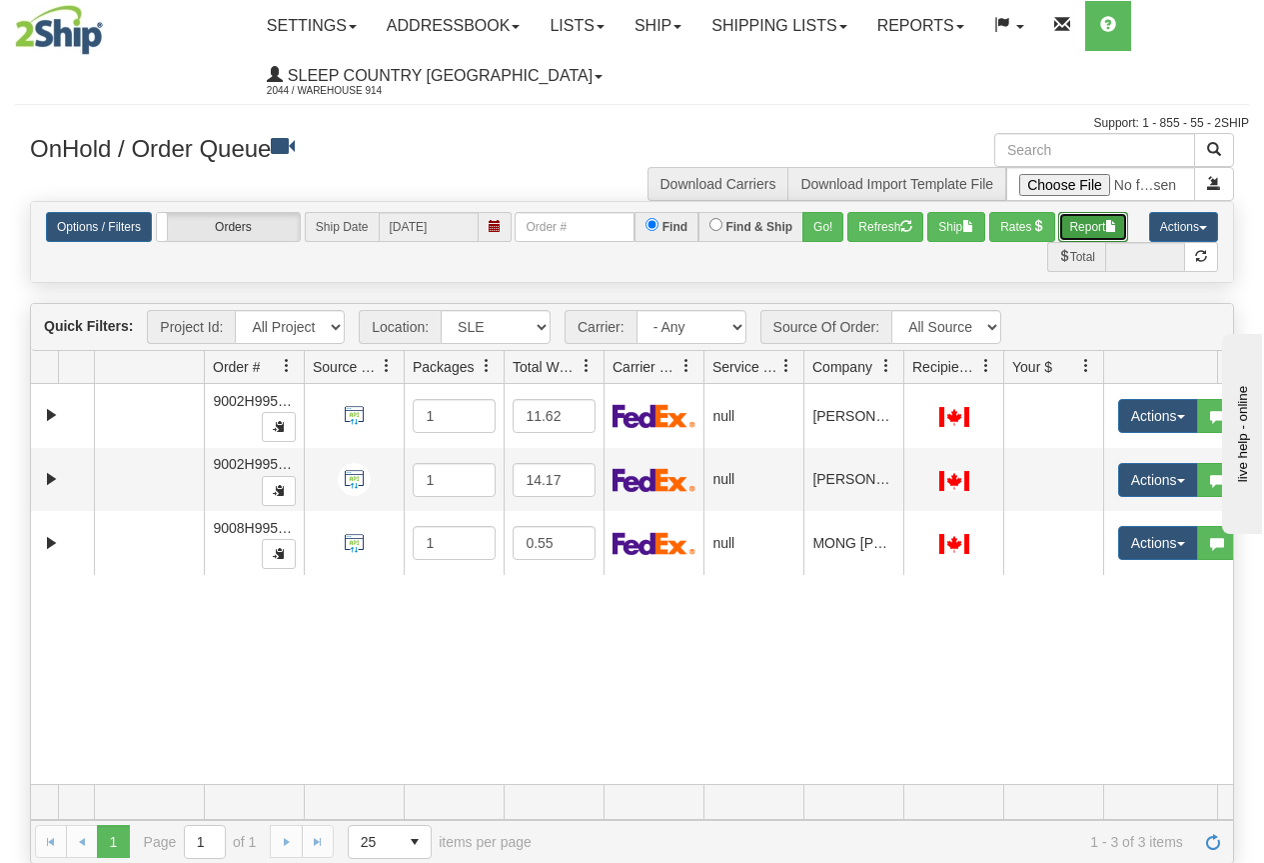
click at [1116, 227] on button "Report" at bounding box center [1093, 227] width 70 height 30
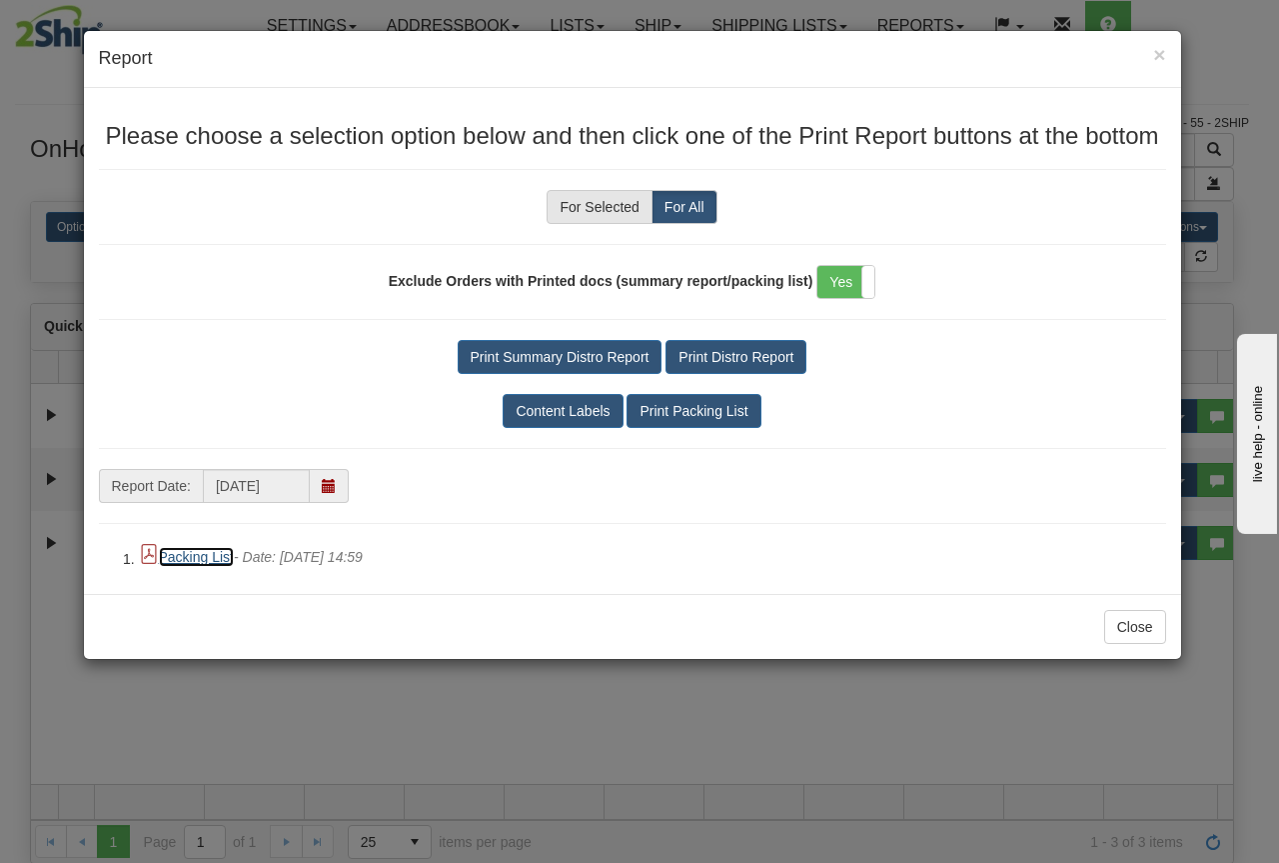
click at [200, 552] on link "Packing List" at bounding box center [196, 557] width 75 height 20
click at [1156, 45] on span "×" at bounding box center [1159, 54] width 12 height 23
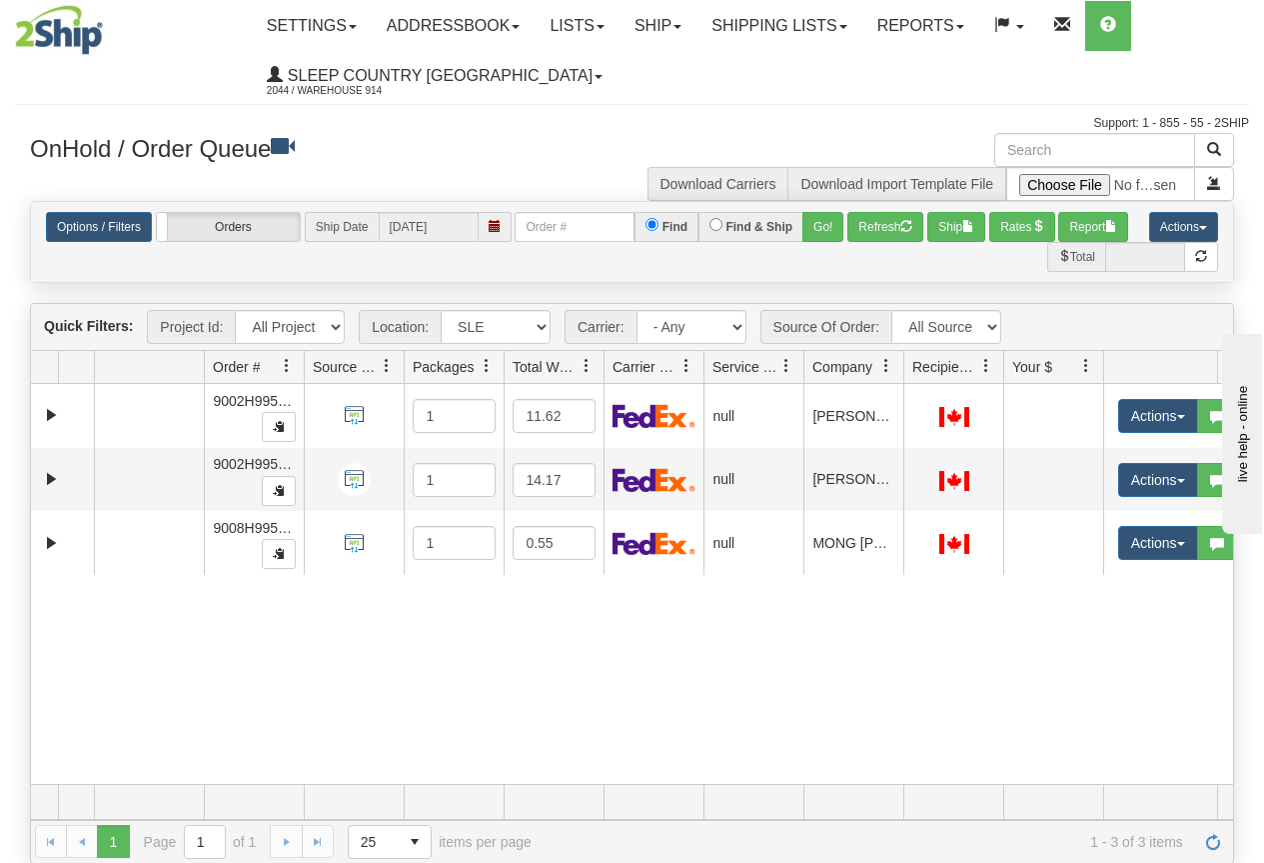
click at [73, 43] on img at bounding box center [59, 30] width 88 height 50
click at [75, 39] on img at bounding box center [59, 30] width 88 height 50
click at [604, 120] on div "Support: 1 - 855 - 55 - 2SHIP" at bounding box center [632, 123] width 1234 height 17
click at [53, 41] on img at bounding box center [59, 30] width 88 height 50
click at [64, 40] on img at bounding box center [59, 30] width 88 height 50
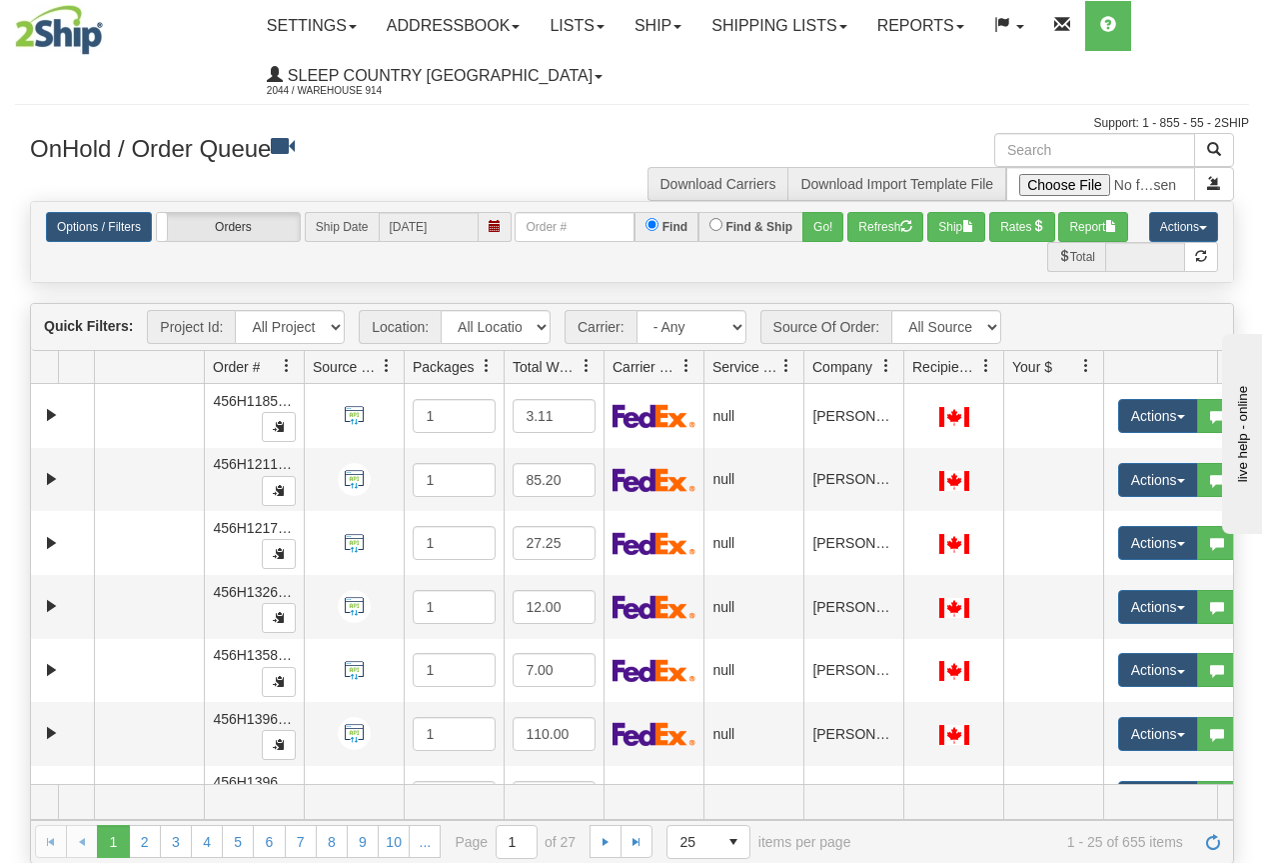
click at [832, 73] on ul "Settings Shipping Preferences Fields Preferences New Addressbook Recipients Sen…" at bounding box center [750, 51] width 996 height 100
click at [1208, 72] on ul "Settings Shipping Preferences Fields Preferences New Addressbook Recipients Sen…" at bounding box center [750, 51] width 996 height 100
click at [683, 36] on link "Ship" at bounding box center [658, 26] width 77 height 50
click at [676, 93] on span "OnHold / Order Queue" at bounding box center [605, 96] width 141 height 16
click at [481, 324] on select "All Locations 914 9009 CASPC END SLE BEDDN ZINUC" at bounding box center [496, 327] width 110 height 34
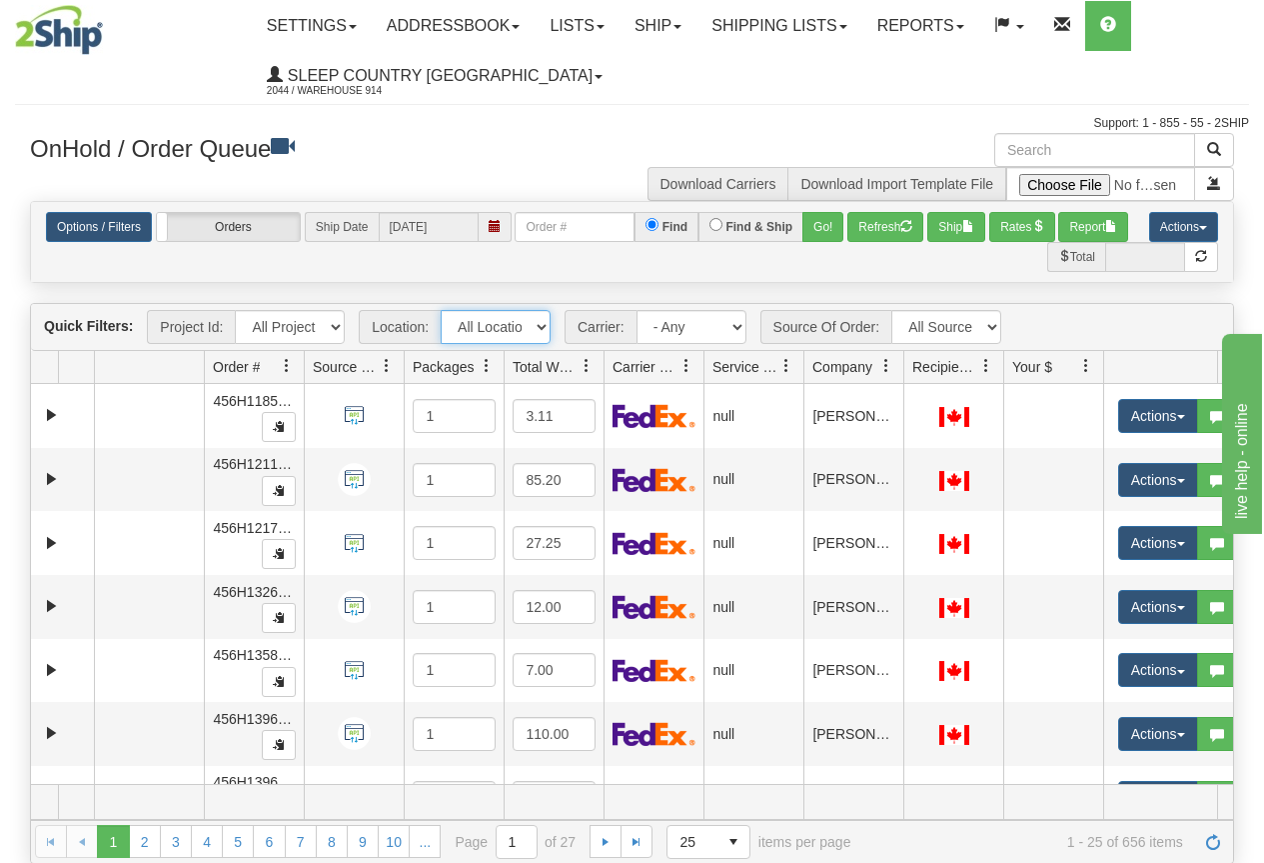
select select "7603"
click at [441, 310] on select "All Locations 914 9009 CASPC END SLE BEDDN ZINUC" at bounding box center [496, 327] width 110 height 34
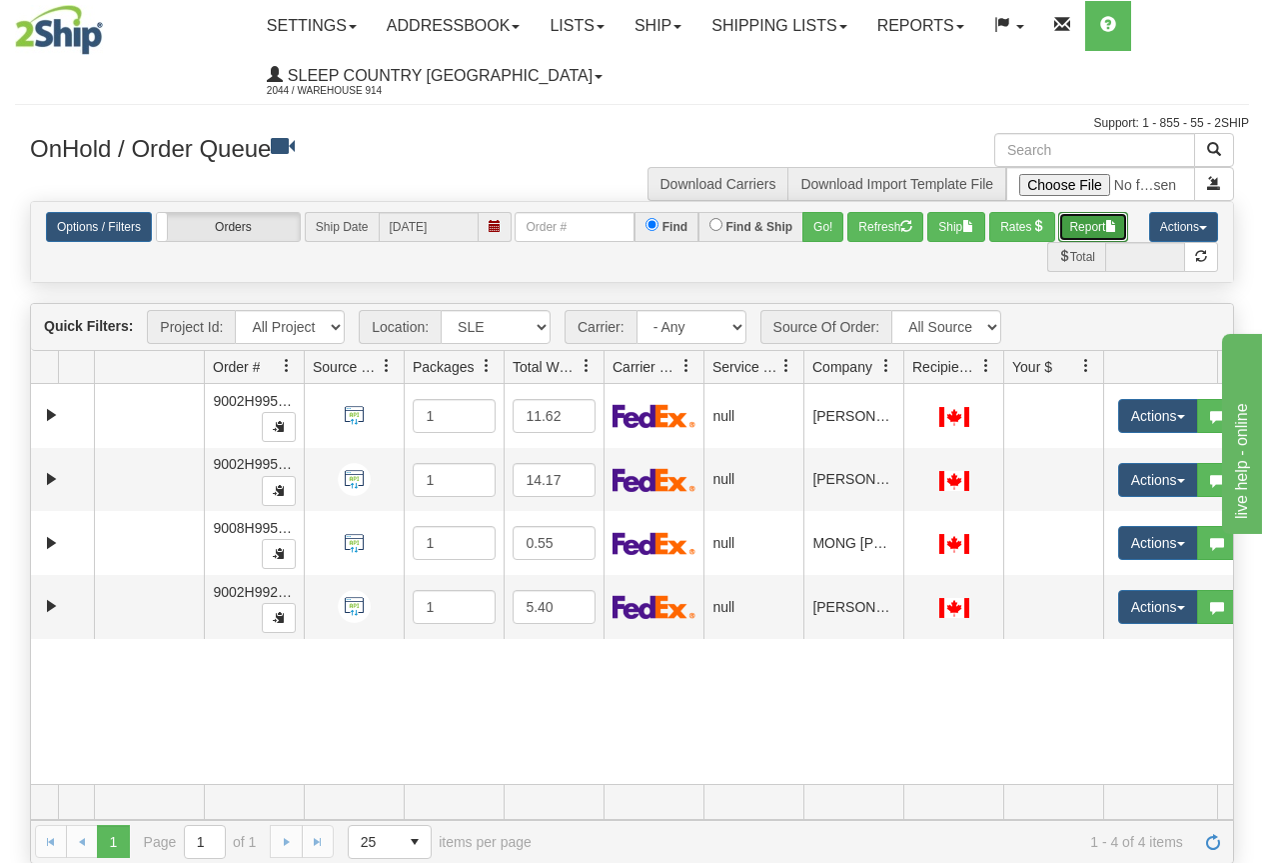
click at [1097, 223] on button "Report" at bounding box center [1093, 227] width 70 height 30
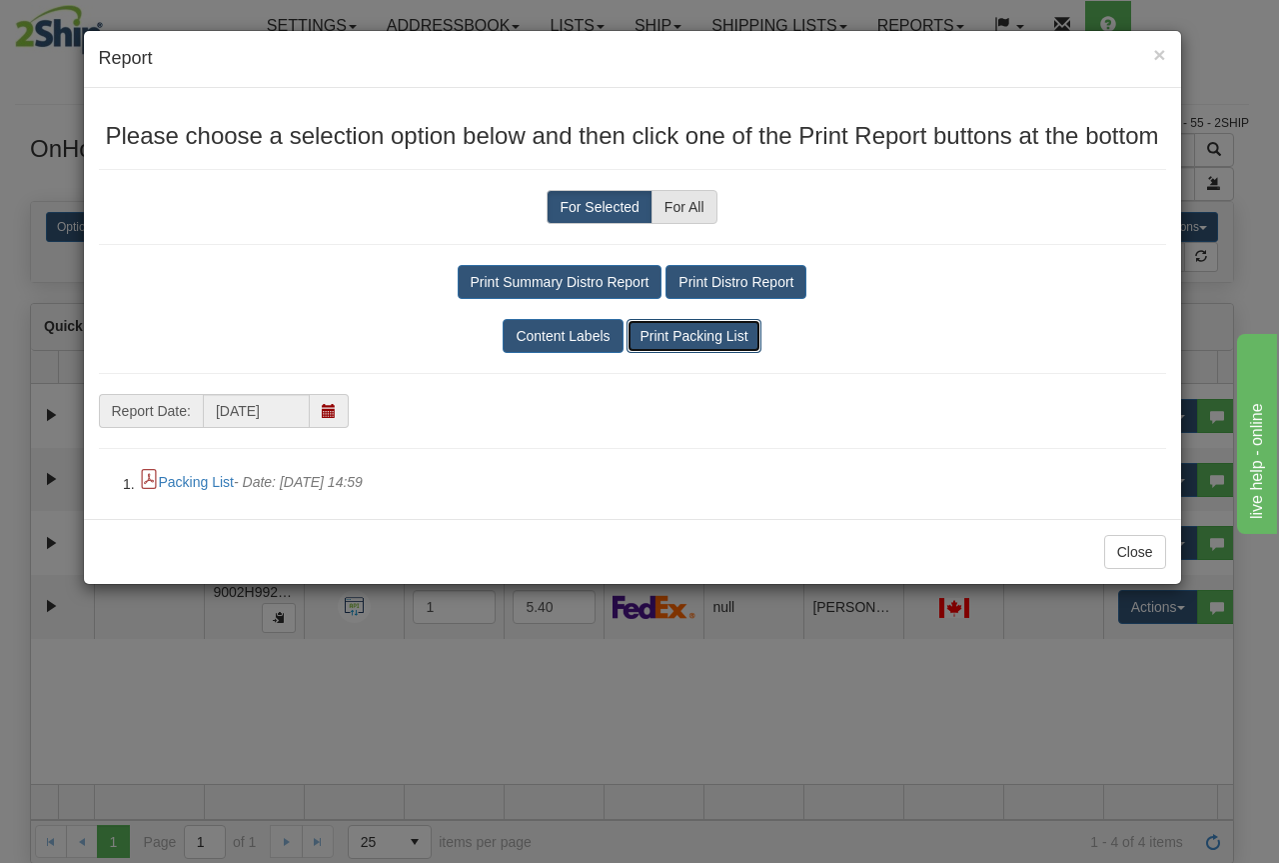
click at [693, 339] on button "Print Packing List" at bounding box center [694, 336] width 134 height 34
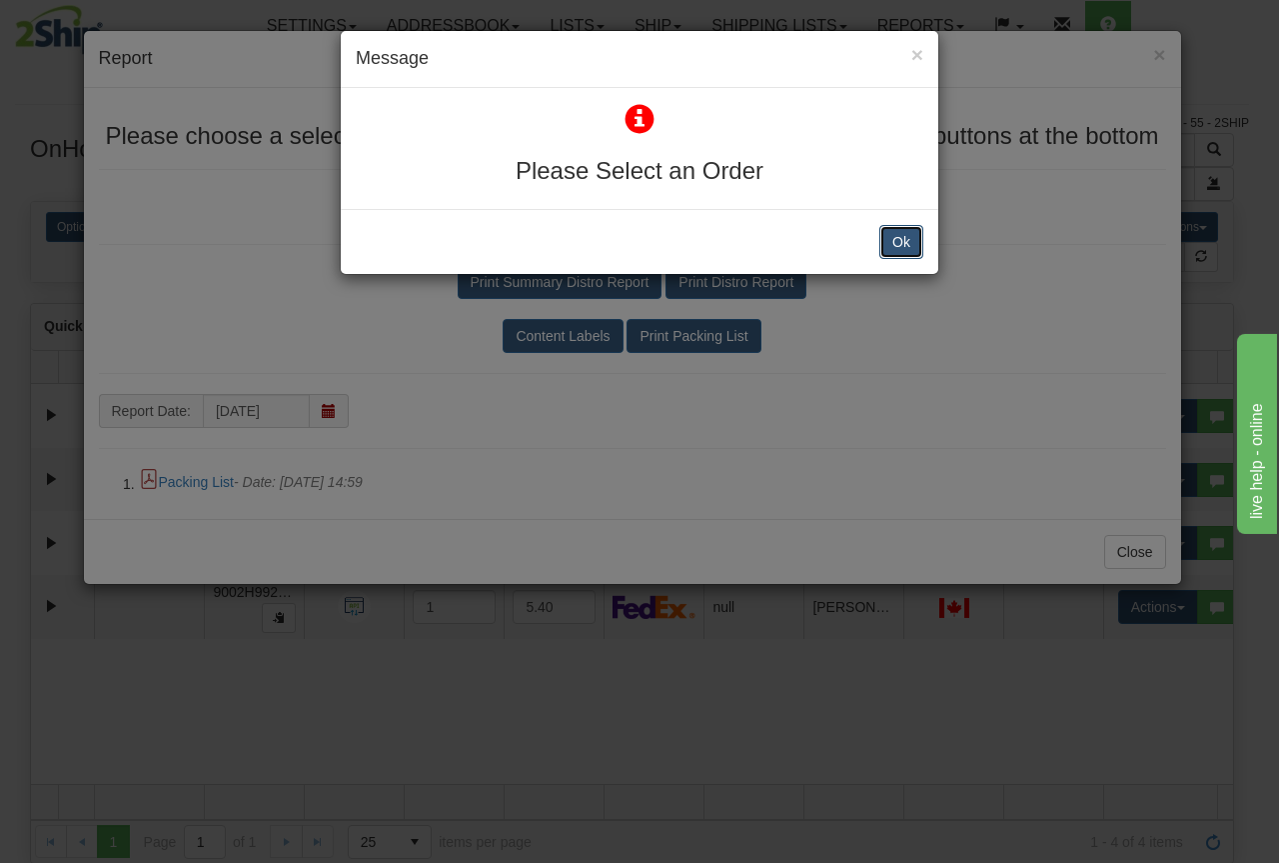
click at [893, 240] on button "Ok" at bounding box center [902, 242] width 44 height 34
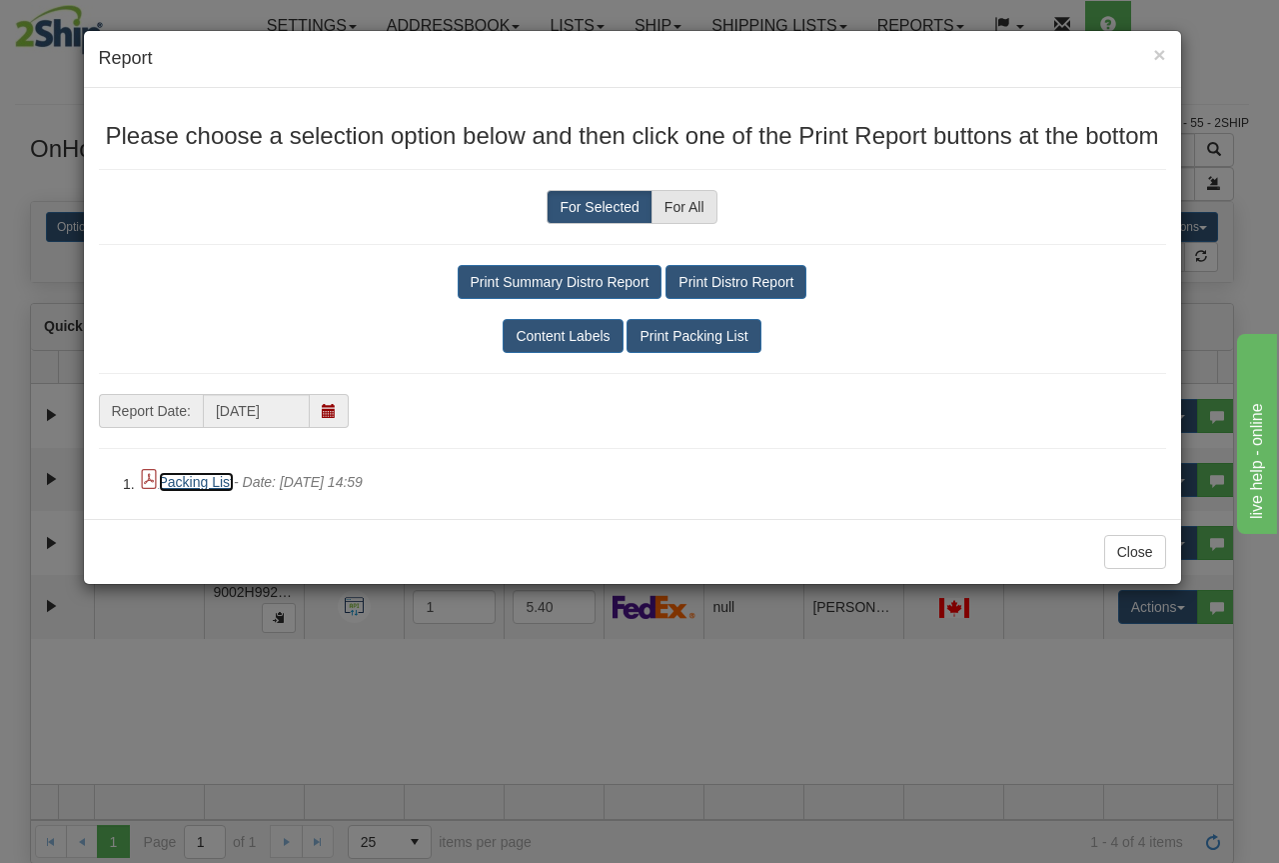
click at [223, 484] on link "Packing List" at bounding box center [196, 482] width 75 height 20
click at [682, 215] on label "For All" at bounding box center [685, 207] width 66 height 34
radio input "true"
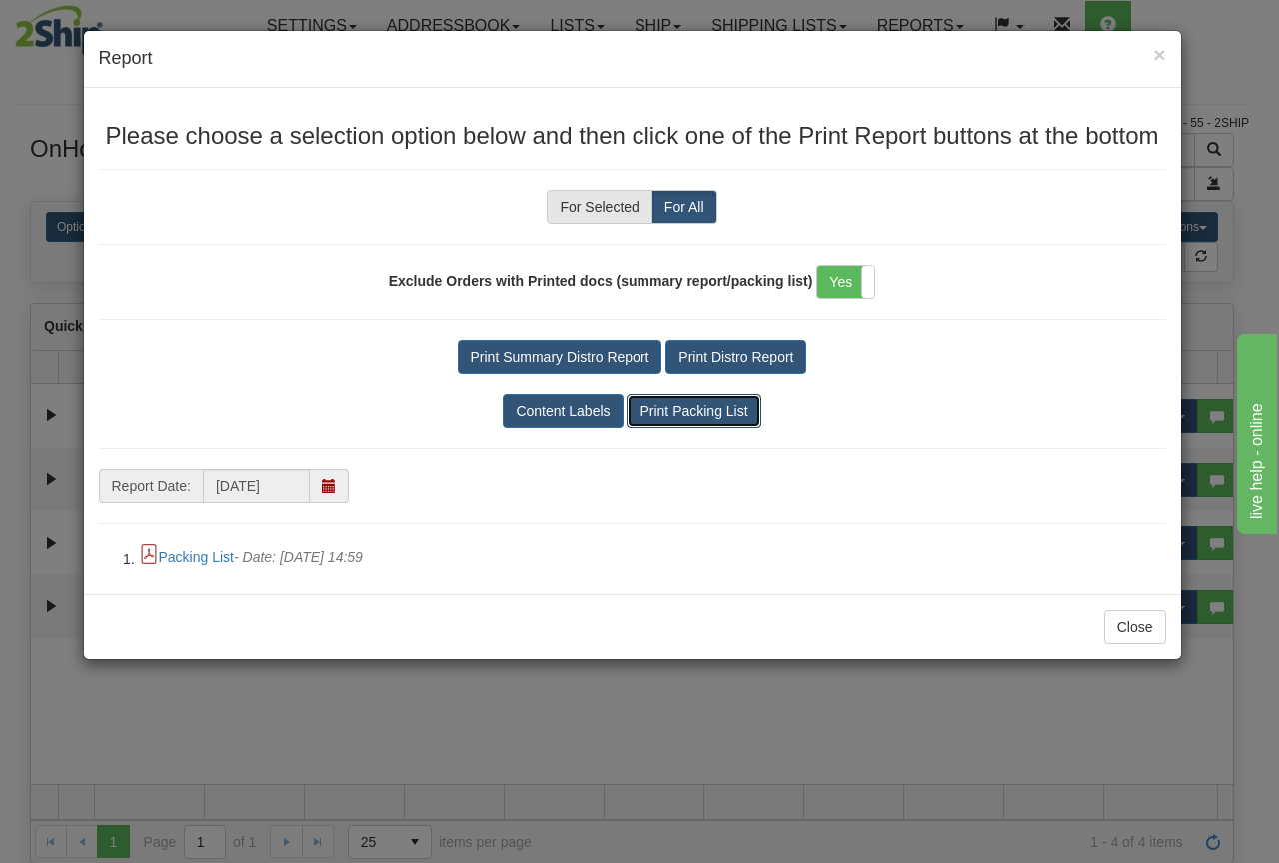
click at [721, 402] on button "Print Packing List" at bounding box center [694, 411] width 134 height 34
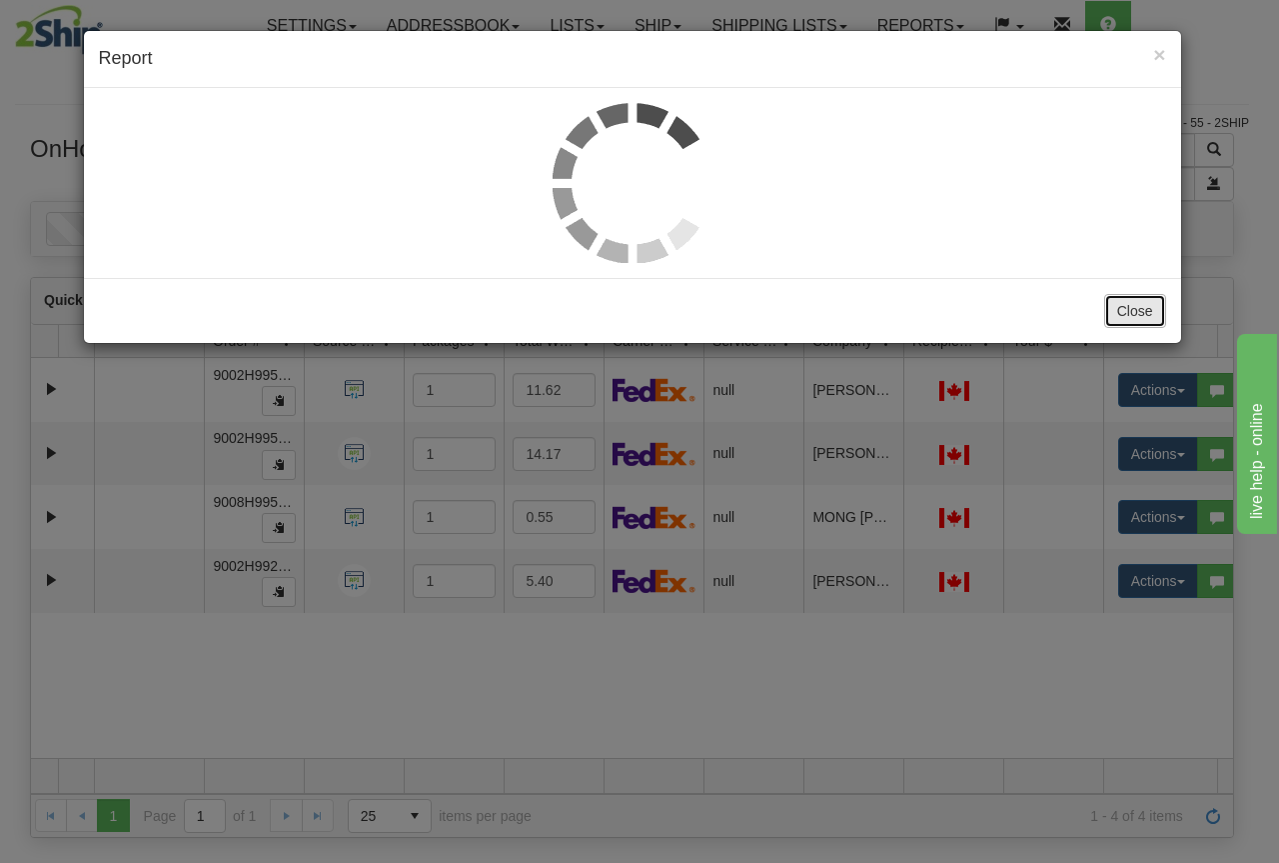
click at [1115, 303] on div "× Report Please choose a selection option below and then click one of the Print…" at bounding box center [639, 431] width 1279 height 863
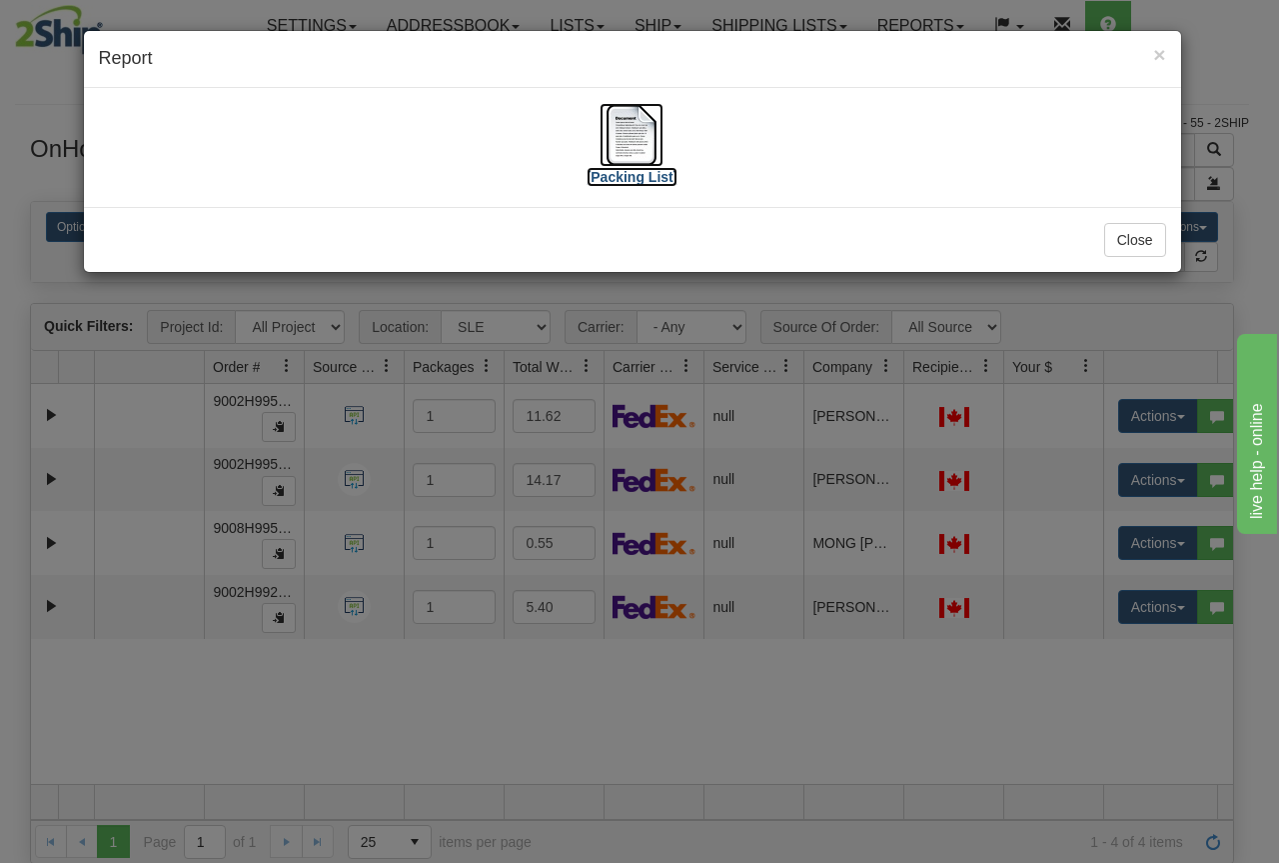
click at [616, 176] on label "[Packing List]" at bounding box center [633, 177] width 92 height 20
click at [1131, 234] on button "Close" at bounding box center [1135, 240] width 62 height 34
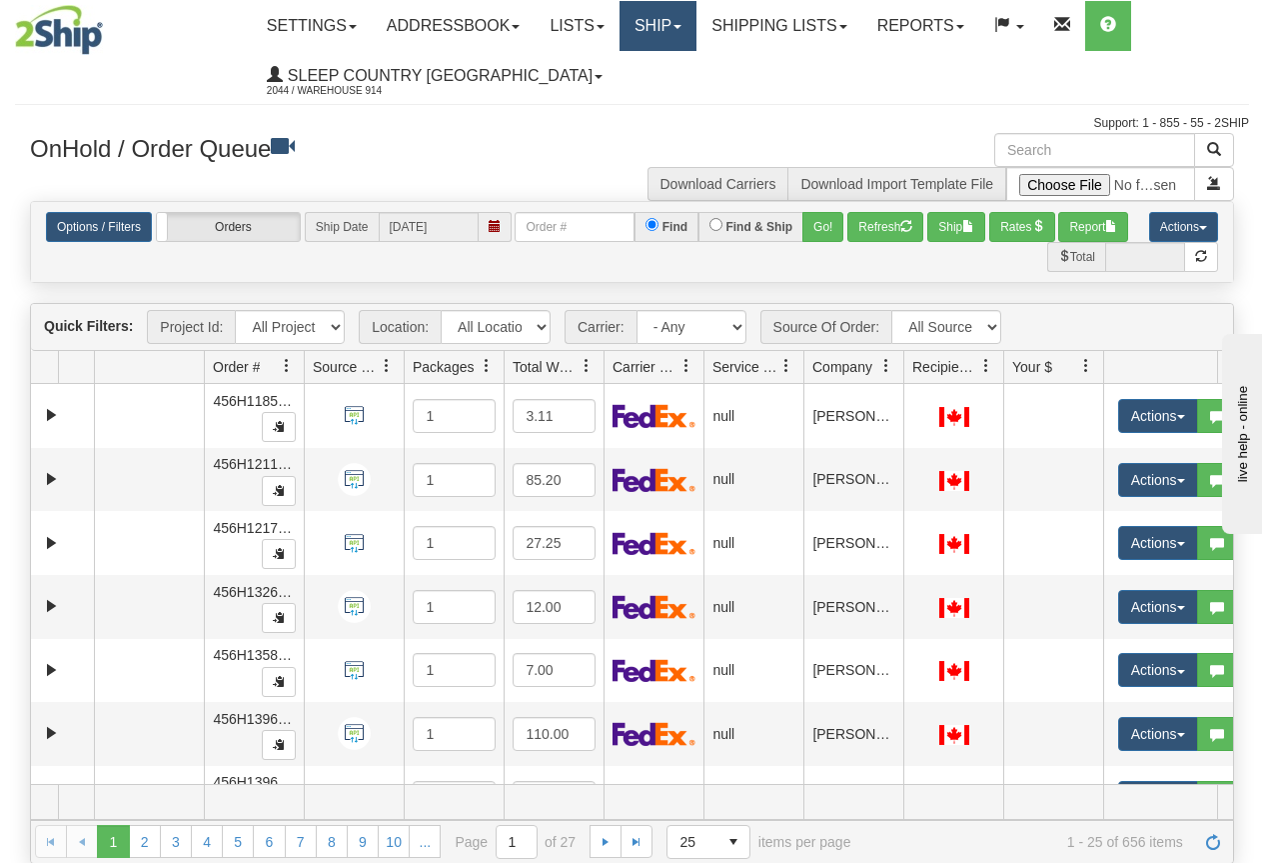
click at [681, 35] on link "Ship" at bounding box center [658, 26] width 77 height 50
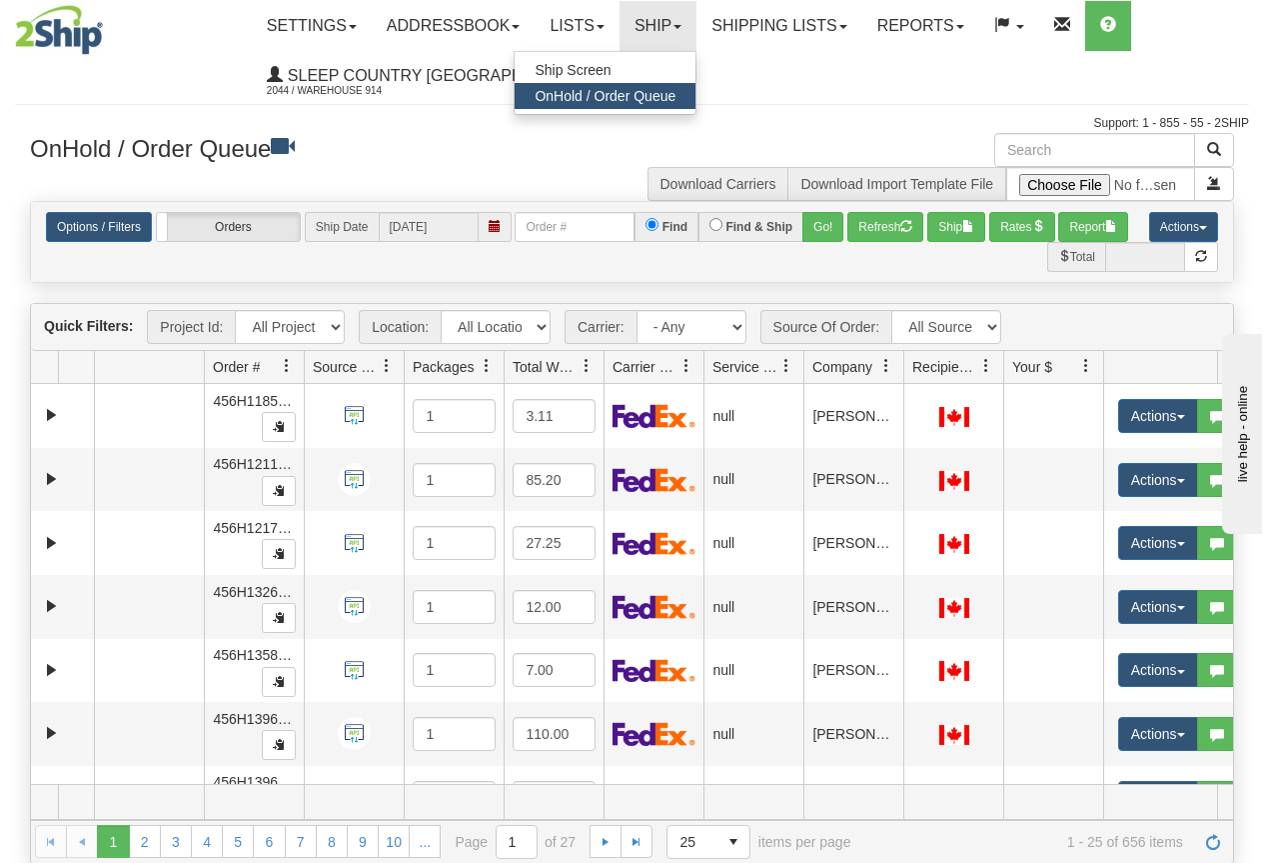
click at [676, 91] on span "OnHold / Order Queue" at bounding box center [605, 96] width 141 height 16
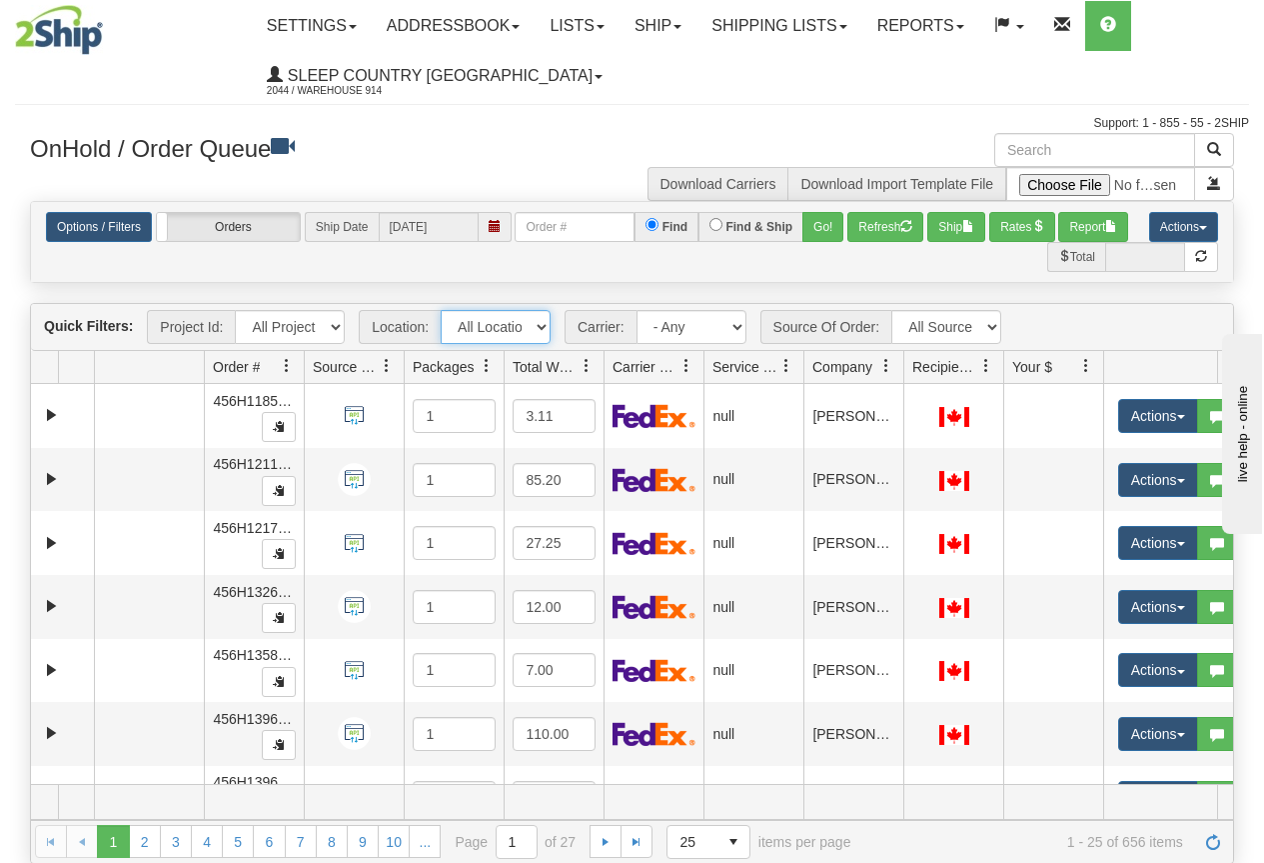
click at [477, 318] on select "All Locations 914 9009 [GEOGRAPHIC_DATA] SLE BEDDN ZINUC" at bounding box center [496, 327] width 110 height 34
select select "7603"
click at [441, 310] on select "All Locations 914 9009 [GEOGRAPHIC_DATA] SLE BEDDN ZINUC" at bounding box center [496, 327] width 110 height 34
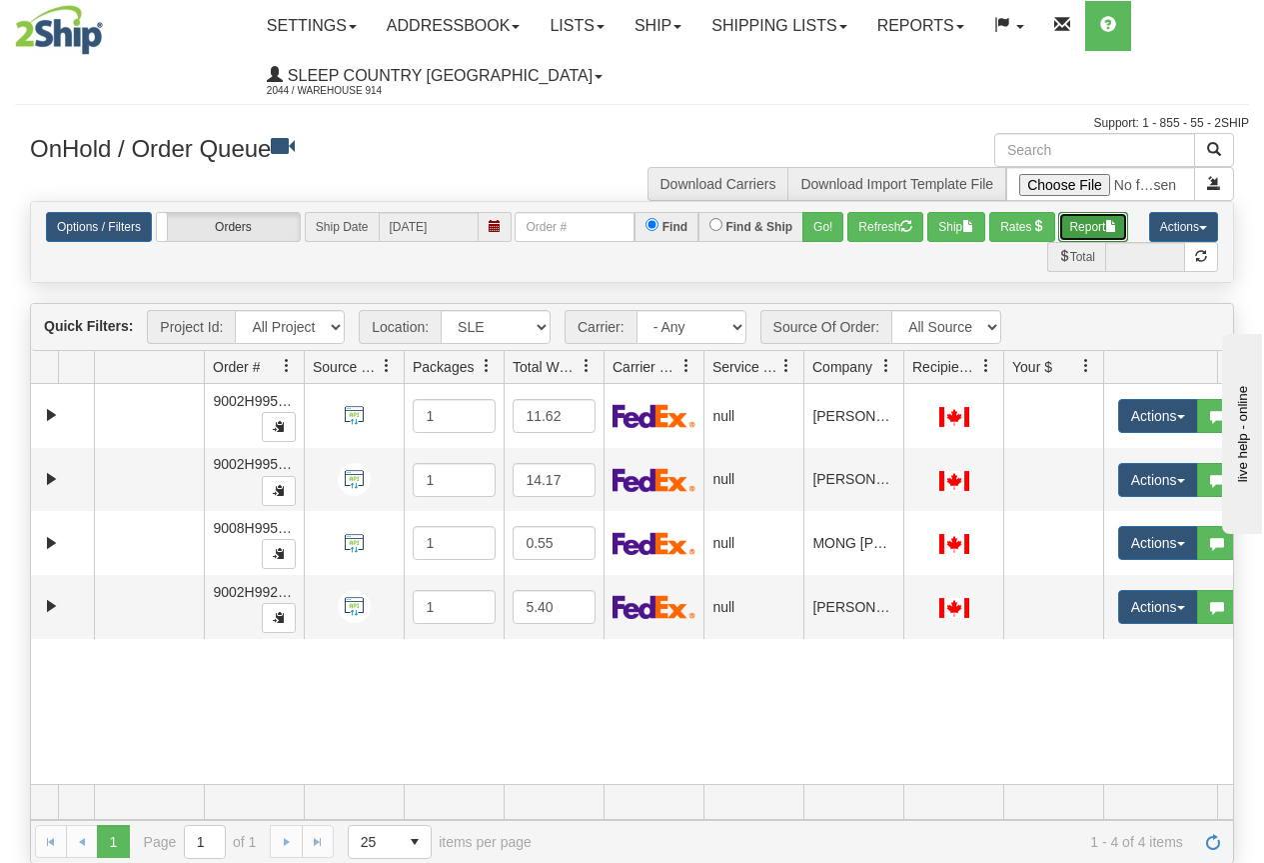
click at [1095, 227] on button "Report" at bounding box center [1093, 227] width 70 height 30
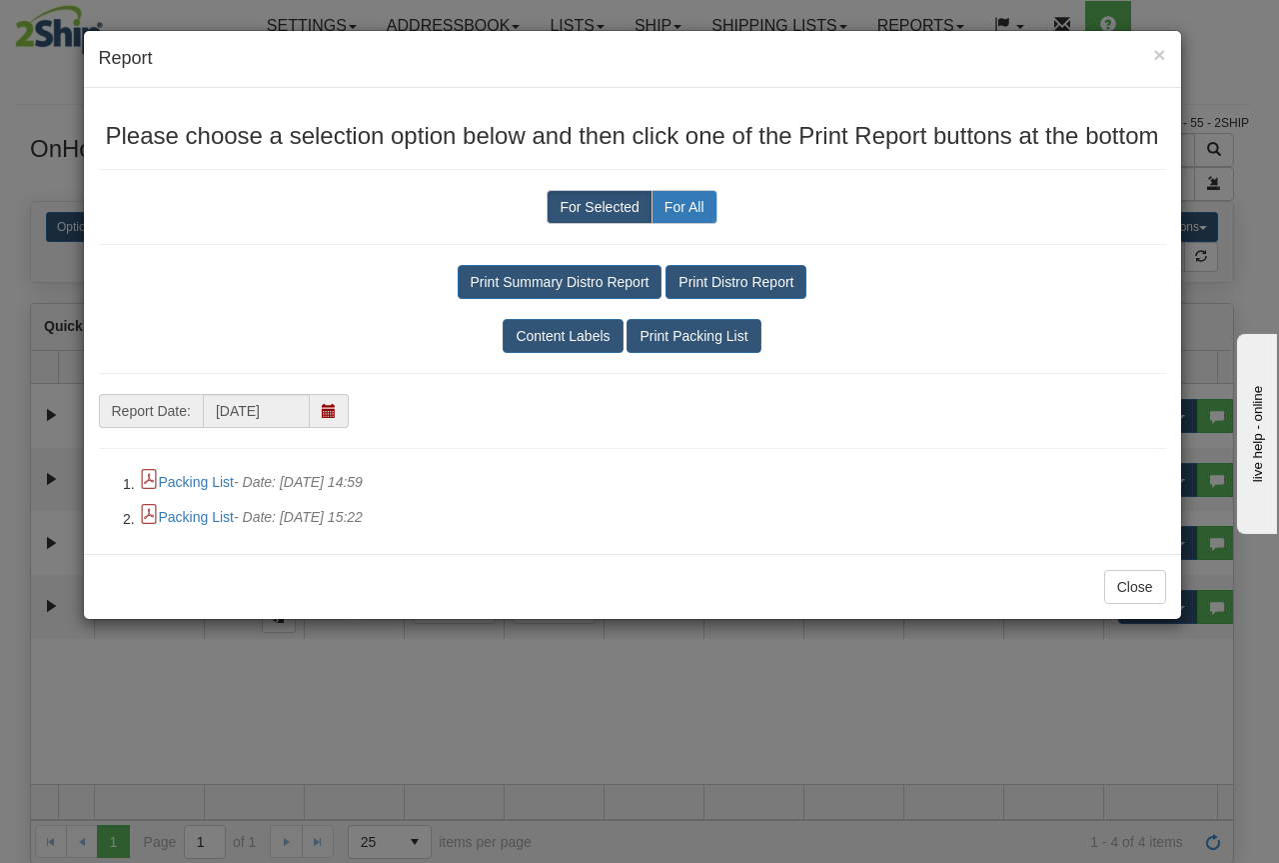
click at [690, 196] on label "For All" at bounding box center [685, 207] width 66 height 34
radio input "true"
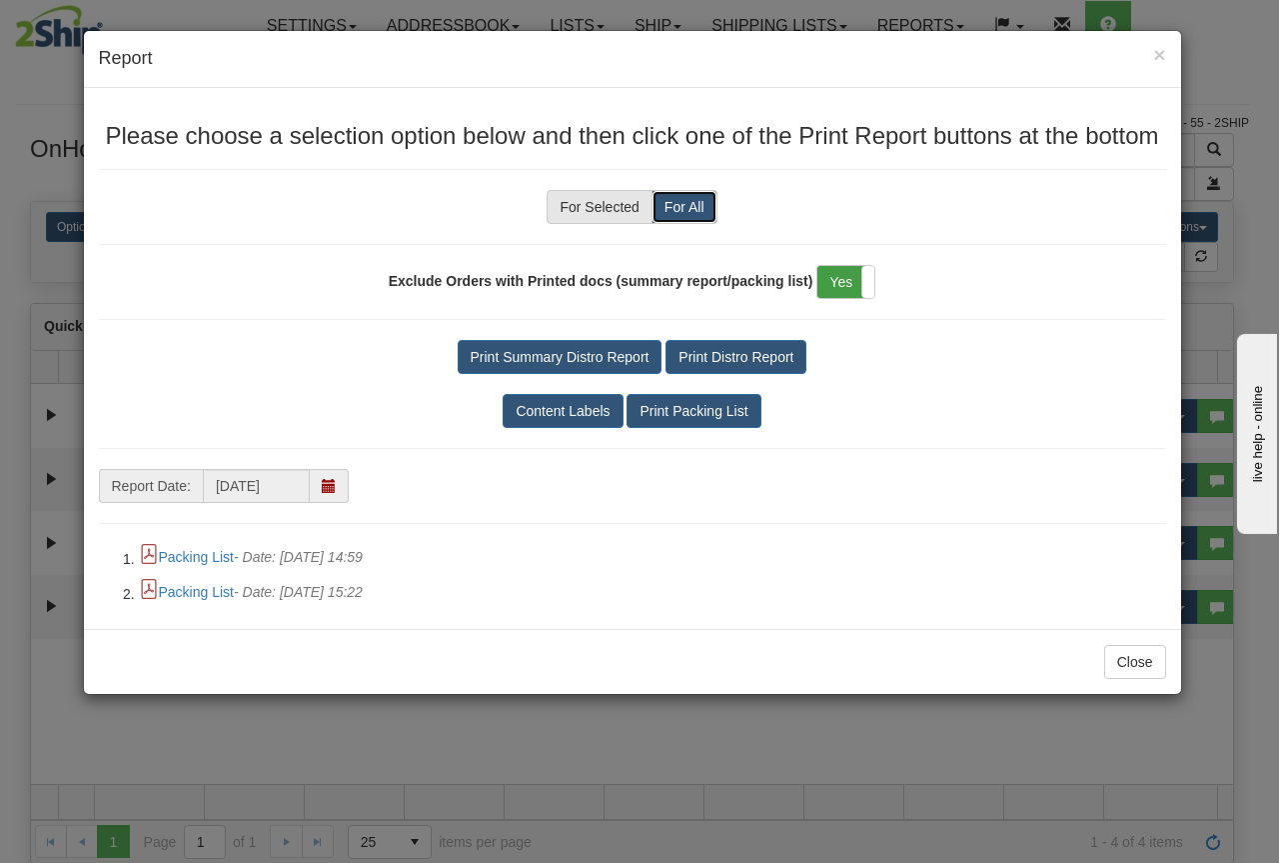
click at [847, 283] on label "Yes" at bounding box center [846, 282] width 57 height 32
click at [704, 408] on button "Print Packing List" at bounding box center [694, 411] width 134 height 34
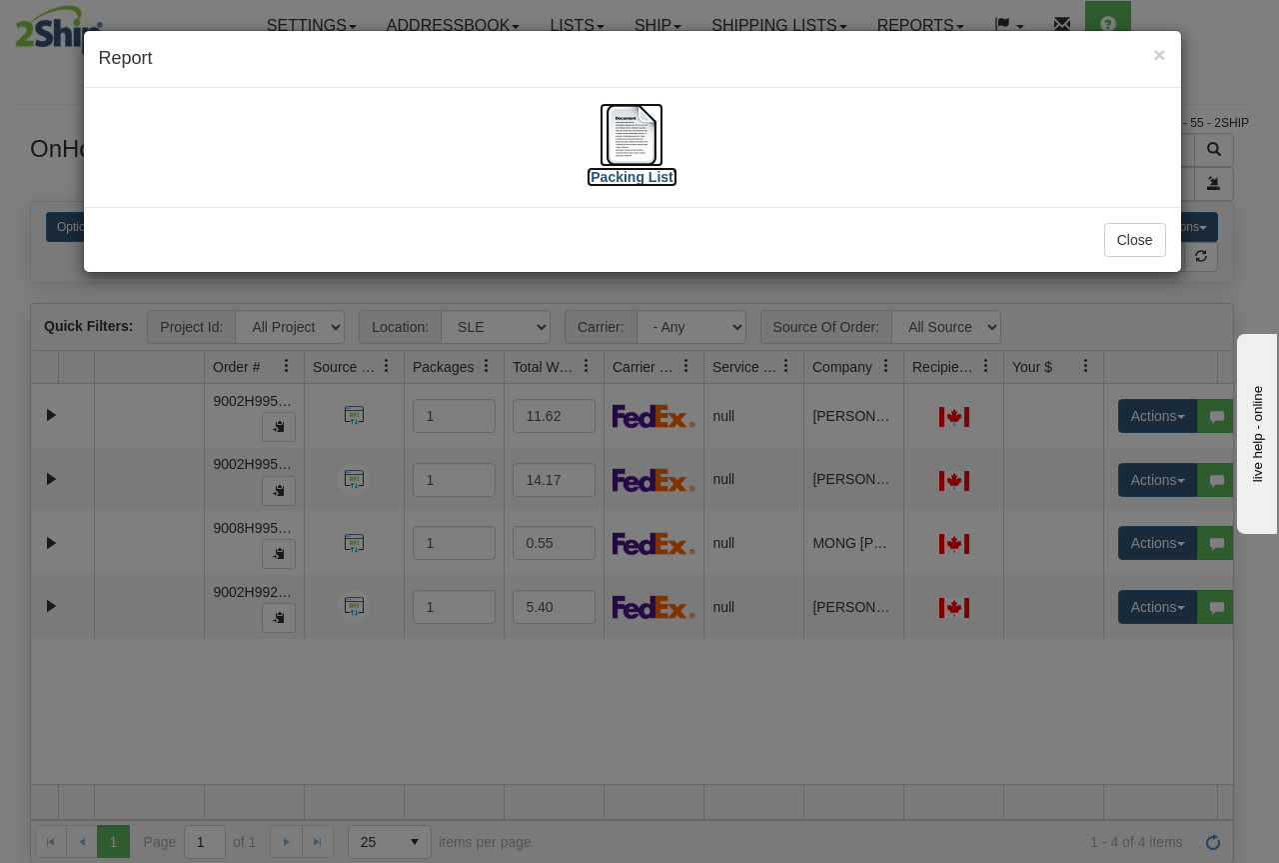
click at [662, 172] on label "[Packing List]" at bounding box center [633, 177] width 92 height 20
click at [1119, 239] on button "Close" at bounding box center [1135, 240] width 62 height 34
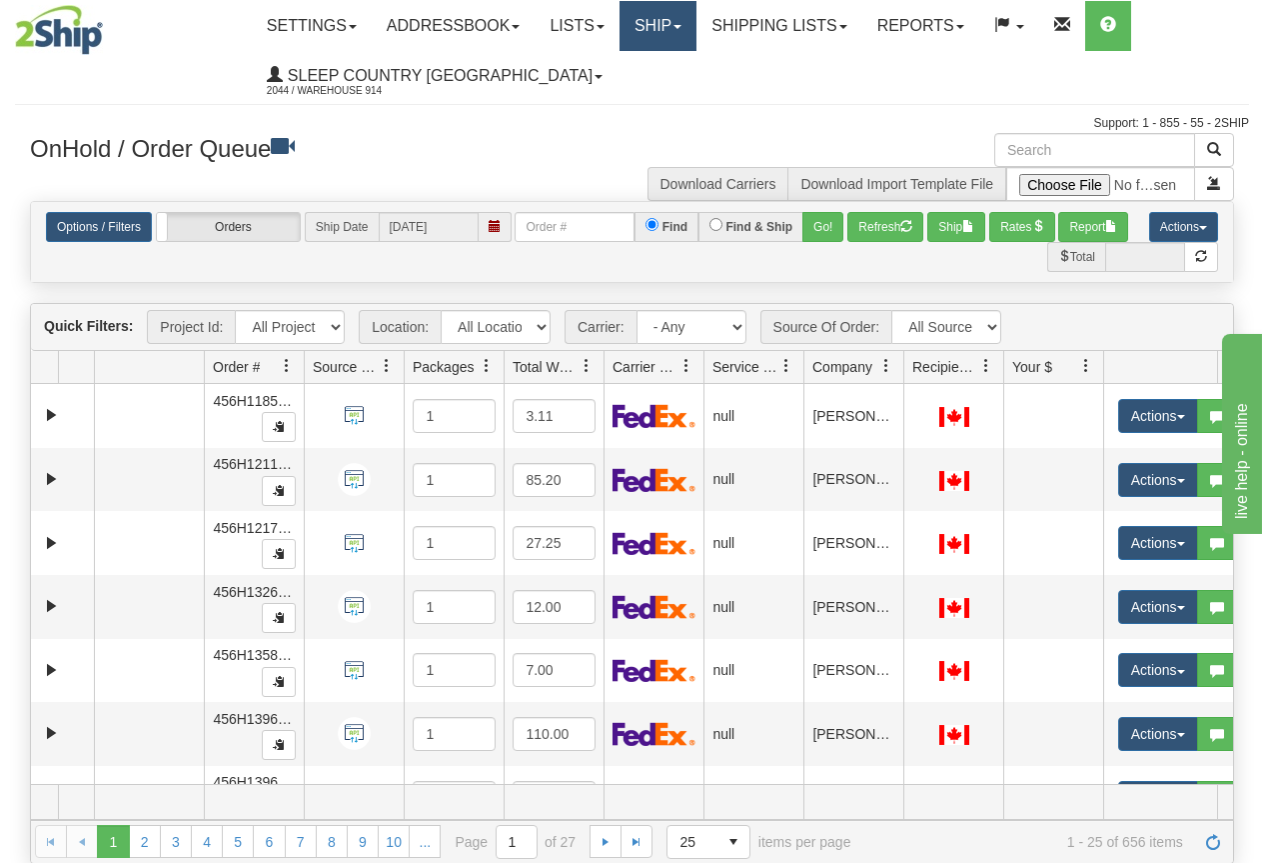
click at [673, 22] on link "Ship" at bounding box center [658, 26] width 77 height 50
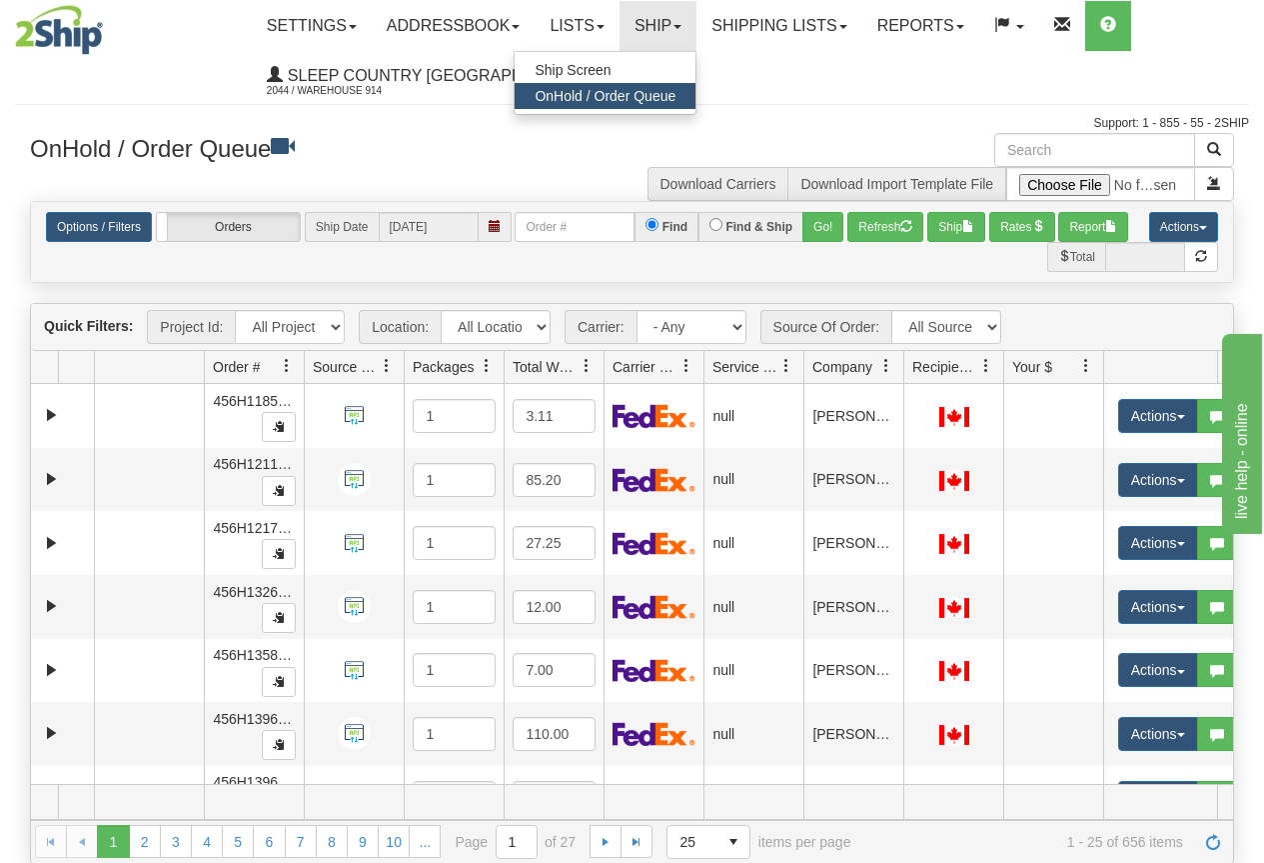
click at [655, 92] on span "OnHold / Order Queue" at bounding box center [605, 96] width 141 height 16
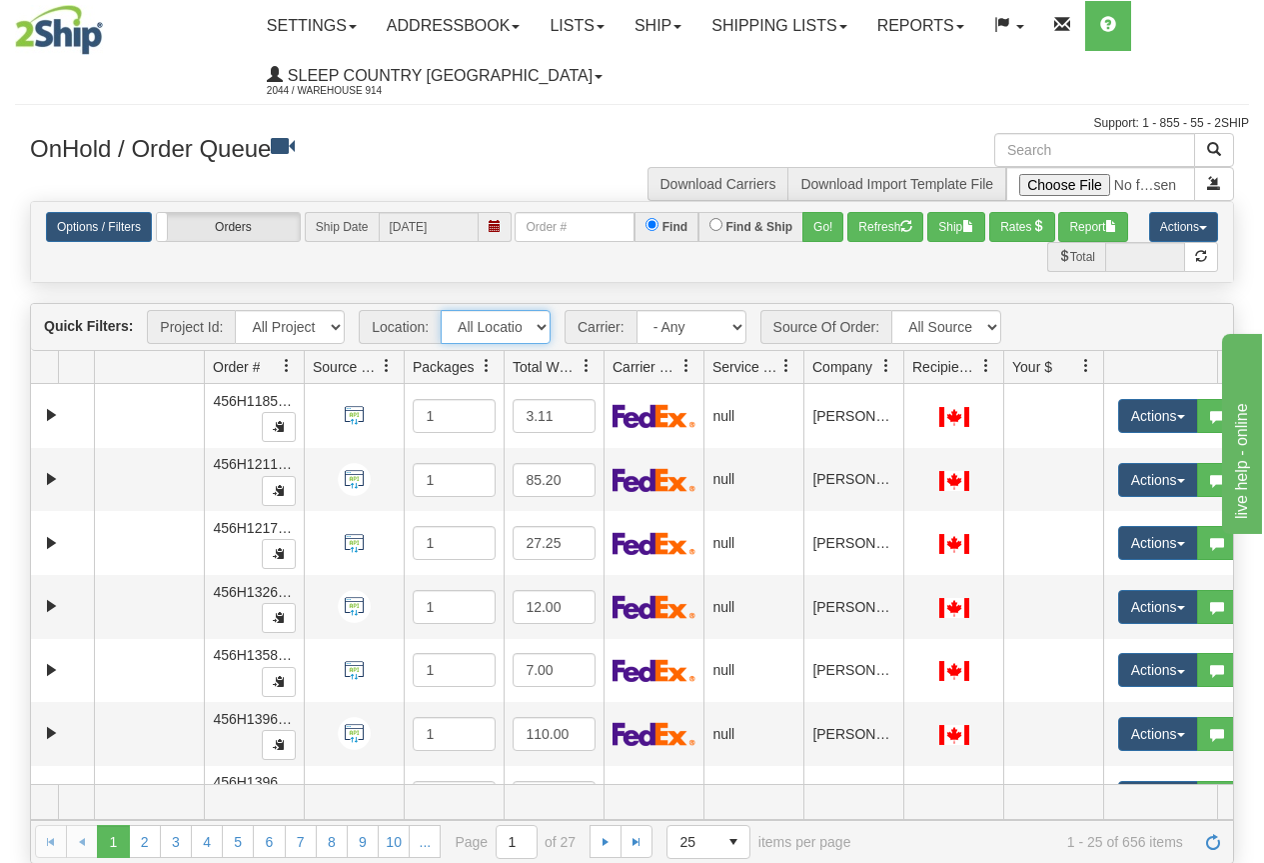
click at [500, 321] on select "All Locations 914 9009 CASPC END SLE BEDDN ZINUC" at bounding box center [496, 327] width 110 height 34
select select "7603"
click at [441, 310] on select "All Locations 914 9009 CASPC END SLE BEDDN ZINUC" at bounding box center [496, 327] width 110 height 34
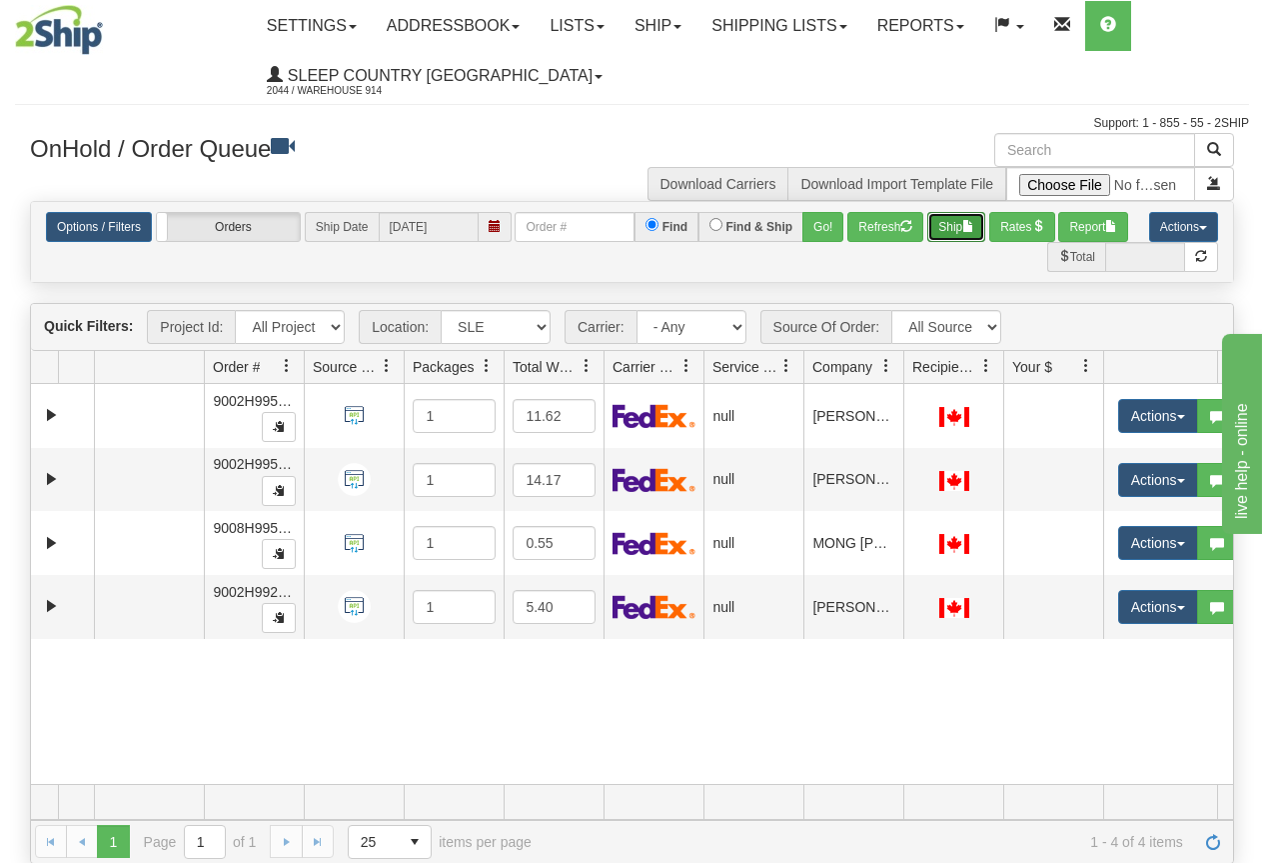
click at [958, 226] on button "Ship" at bounding box center [956, 227] width 58 height 30
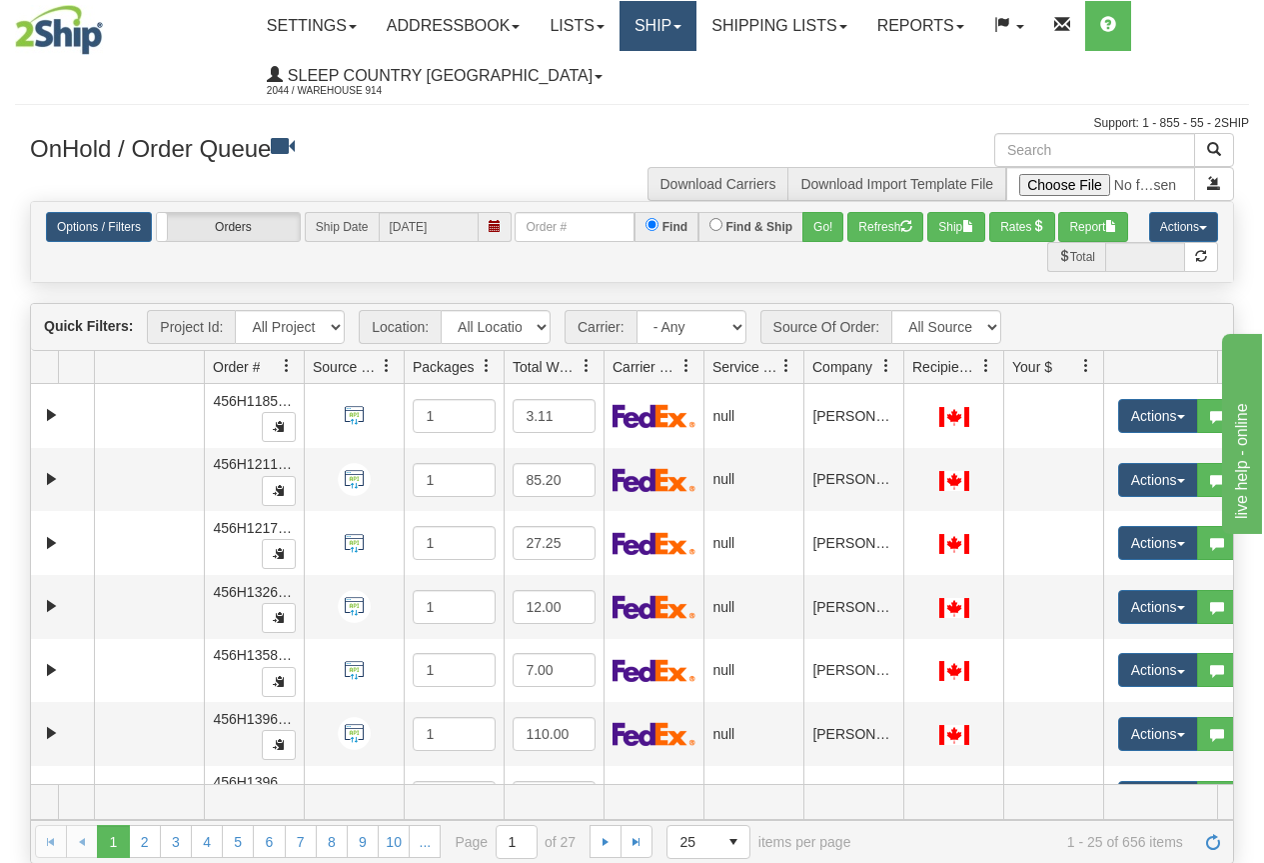
click at [680, 33] on link "Ship" at bounding box center [658, 26] width 77 height 50
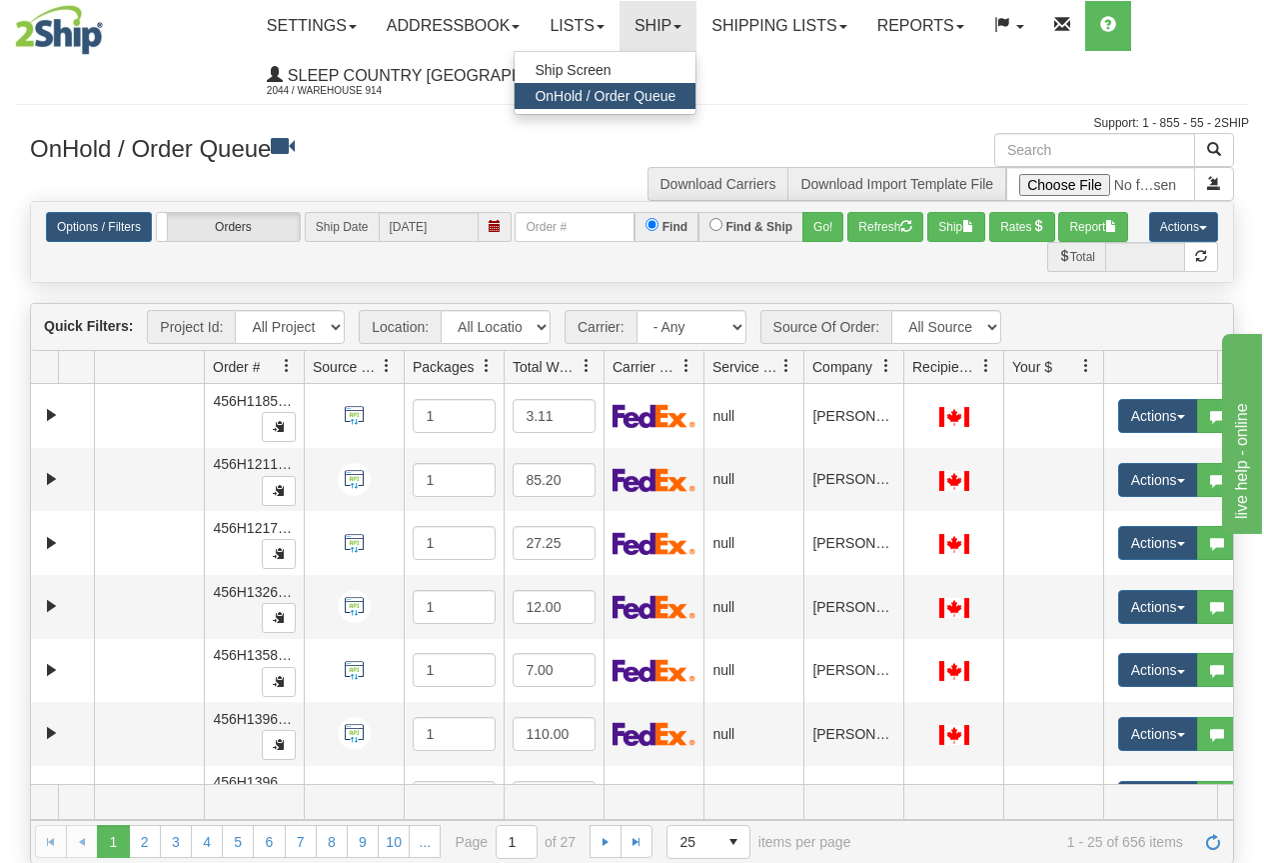
click at [640, 100] on span "OnHold / Order Queue" at bounding box center [605, 96] width 141 height 16
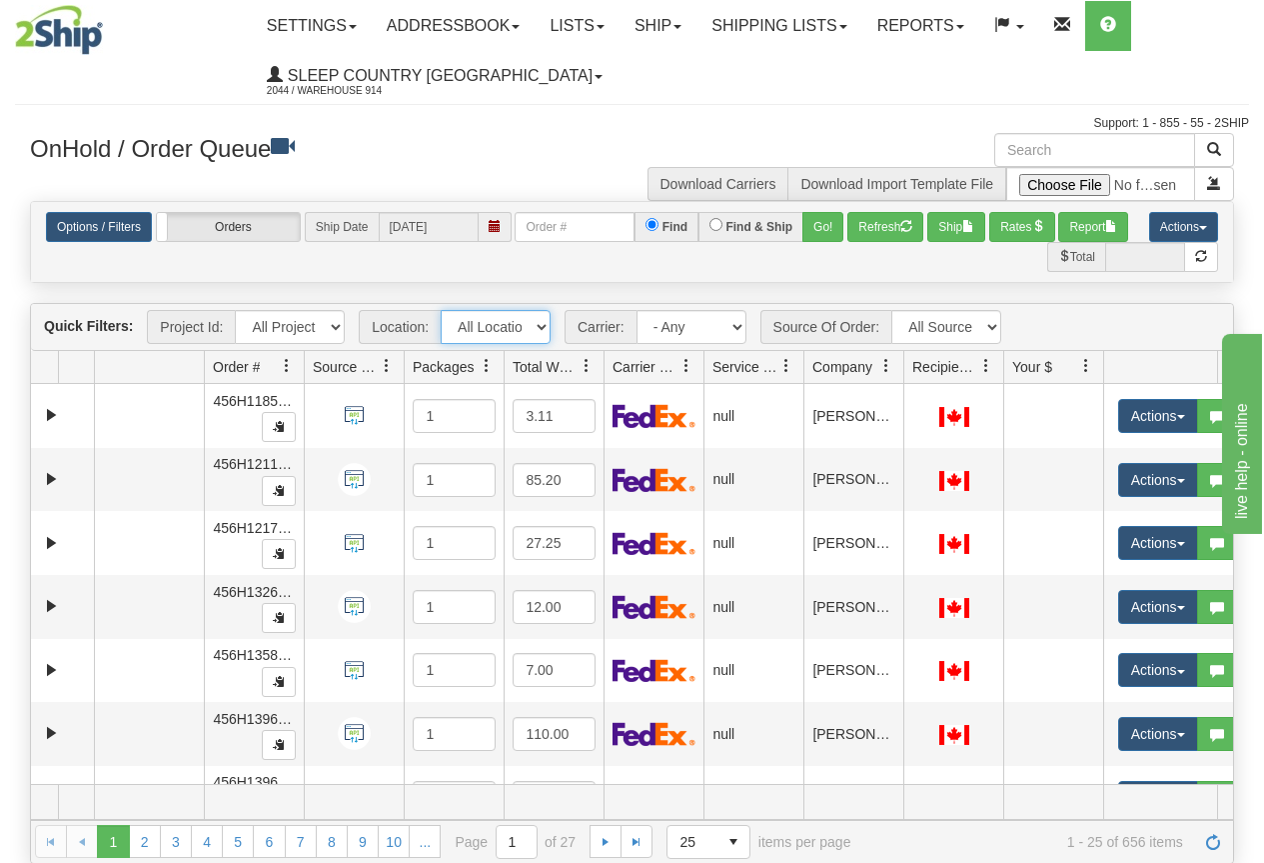
click at [501, 321] on select "All Locations 914 9009 [GEOGRAPHIC_DATA] SLE BEDDN ZINUC" at bounding box center [496, 327] width 110 height 34
select select "7603"
click at [441, 310] on select "All Locations 914 9009 [GEOGRAPHIC_DATA] SLE BEDDN ZINUC" at bounding box center [496, 327] width 110 height 34
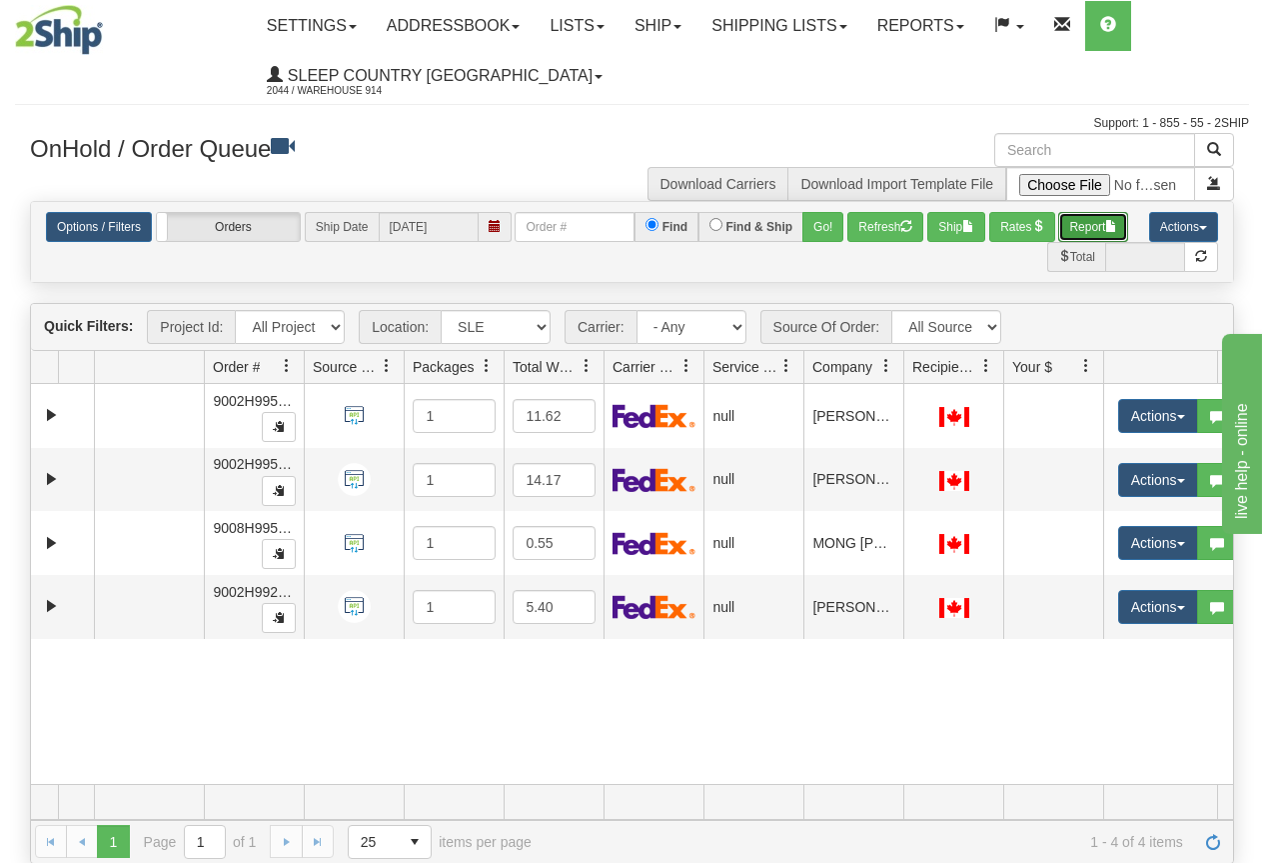
click at [1098, 220] on button "Report" at bounding box center [1093, 227] width 70 height 30
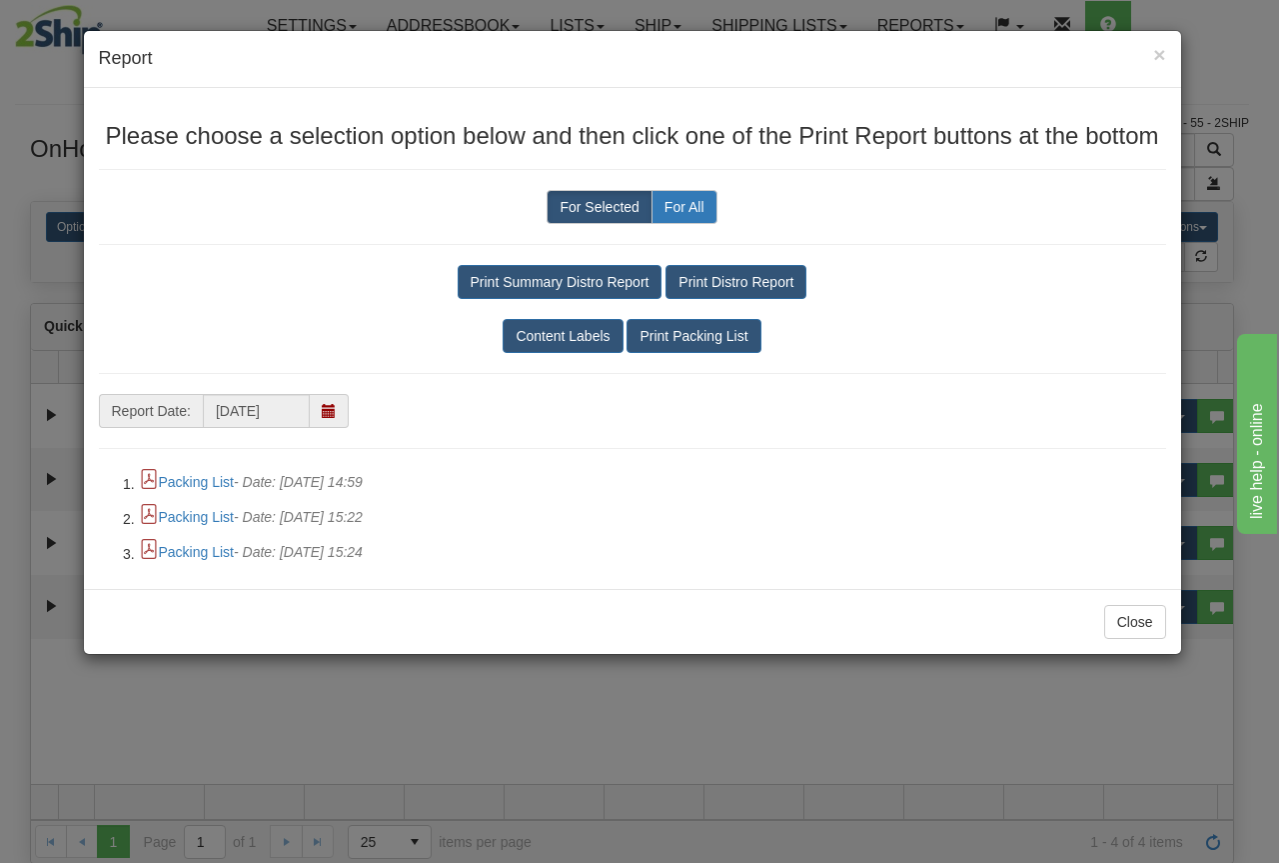
click at [669, 206] on label "For All" at bounding box center [685, 207] width 66 height 34
radio input "true"
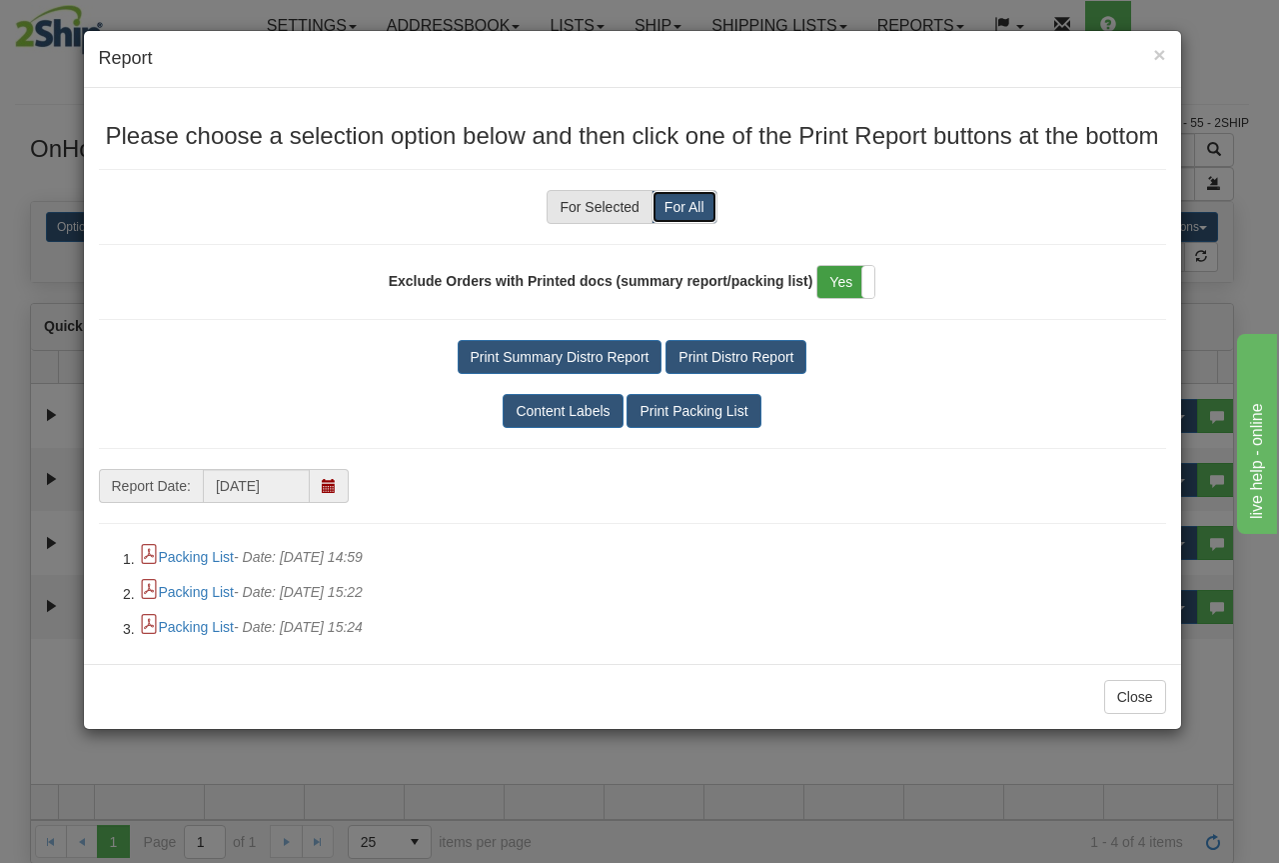
click at [834, 285] on label "Yes" at bounding box center [846, 282] width 57 height 32
click at [726, 407] on button "Print Packing List" at bounding box center [694, 411] width 134 height 34
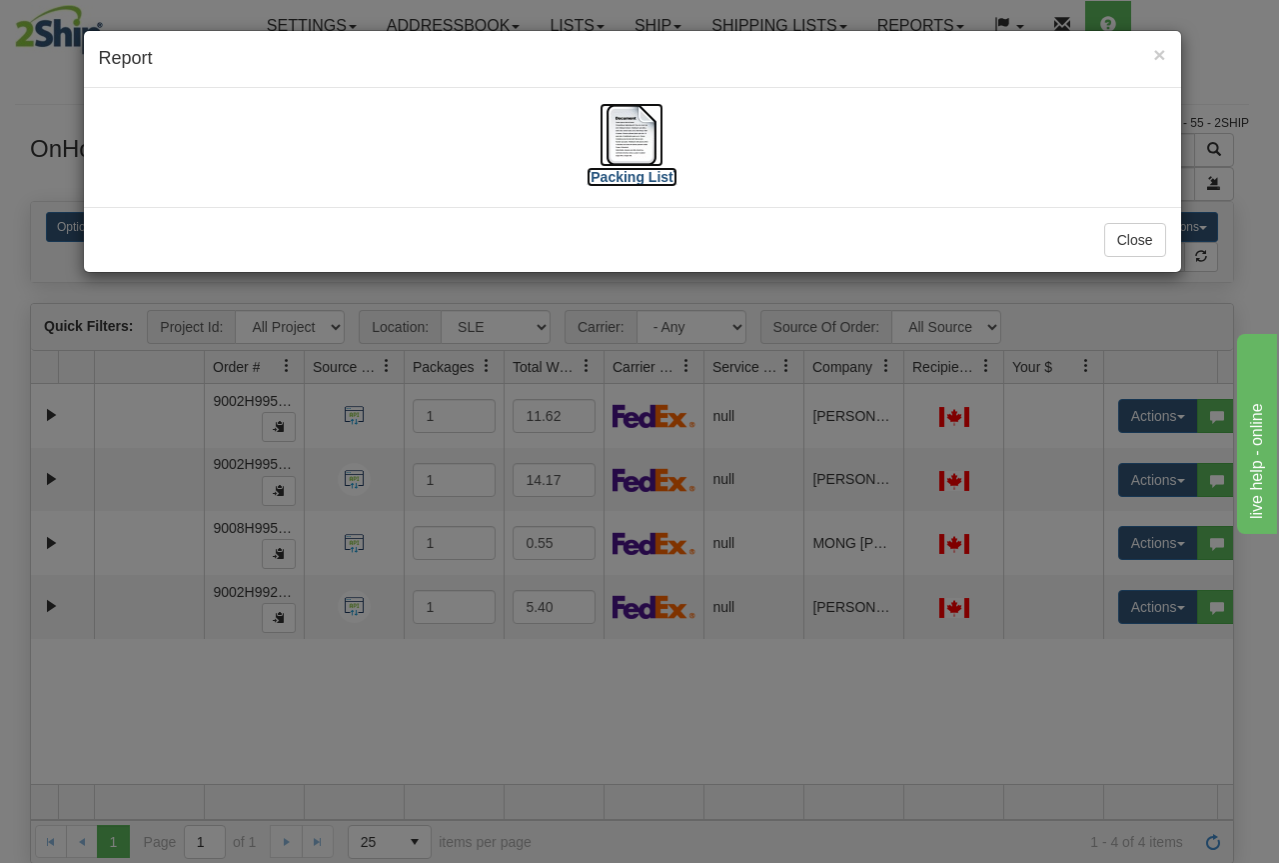
click at [649, 177] on label "[Packing List]" at bounding box center [633, 177] width 92 height 20
